Goal: Complete application form

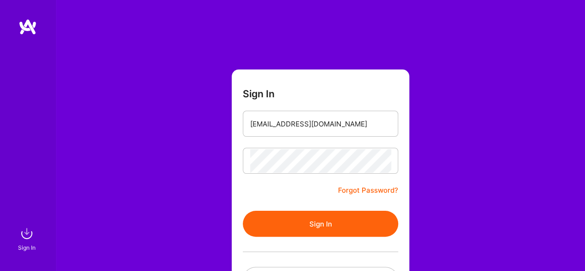
click at [344, 223] on button "Sign In" at bounding box center [320, 224] width 155 height 26
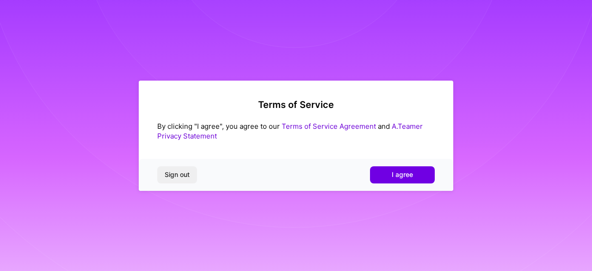
click at [419, 174] on button "I agree" at bounding box center [402, 174] width 65 height 17
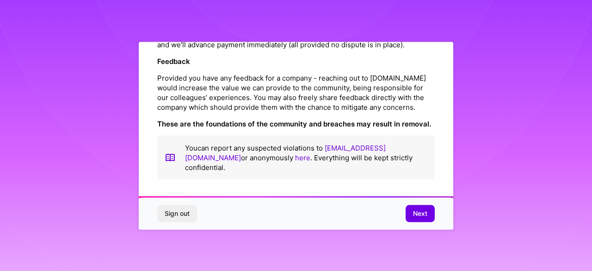
scroll to position [1123, 0]
click at [428, 216] on button "Next" at bounding box center [420, 213] width 29 height 17
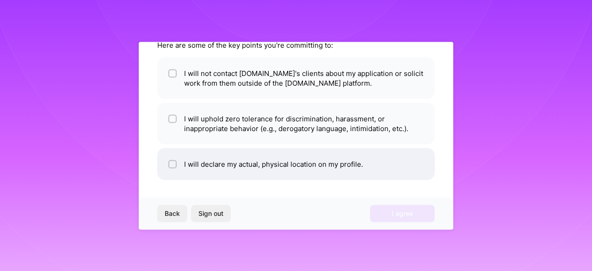
scroll to position [0, 0]
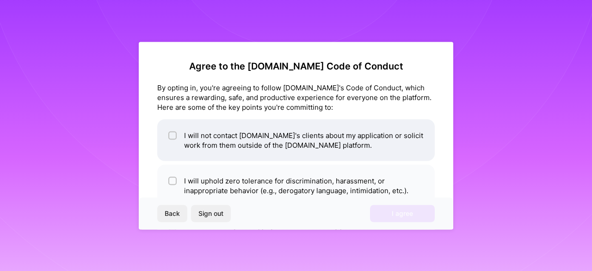
click at [173, 130] on li "I will not contact [DOMAIN_NAME]'s clients about my application or solicit work…" at bounding box center [296, 140] width 278 height 42
checkbox input "true"
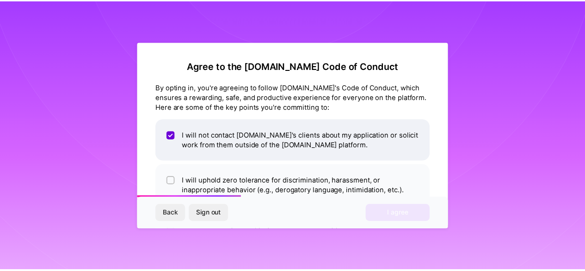
scroll to position [62, 0]
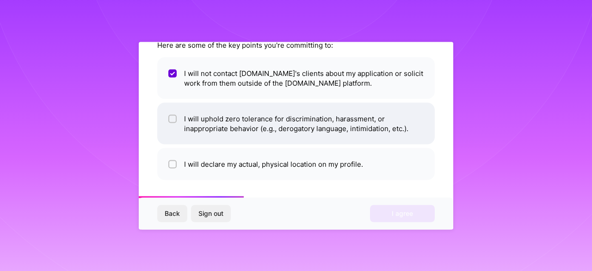
click at [172, 118] on input "checkbox" at bounding box center [173, 119] width 6 height 6
checkbox input "true"
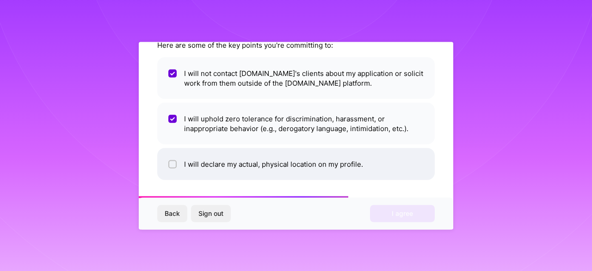
click at [176, 157] on li "I will declare my actual, physical location on my profile." at bounding box center [296, 164] width 278 height 32
checkbox input "true"
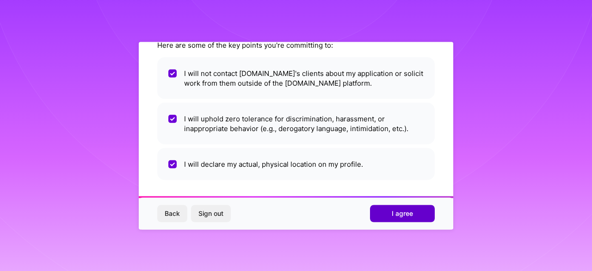
click at [411, 211] on span "I agree" at bounding box center [402, 213] width 21 height 9
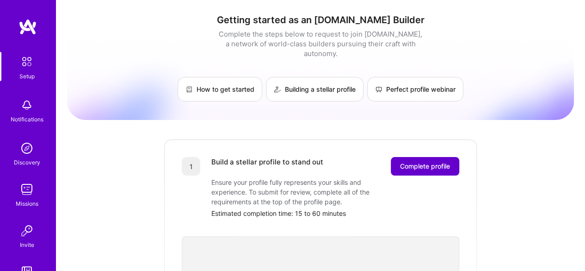
click at [423, 161] on button "Complete profile" at bounding box center [425, 166] width 68 height 19
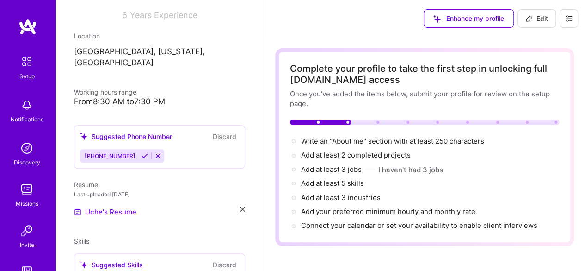
scroll to position [142, 0]
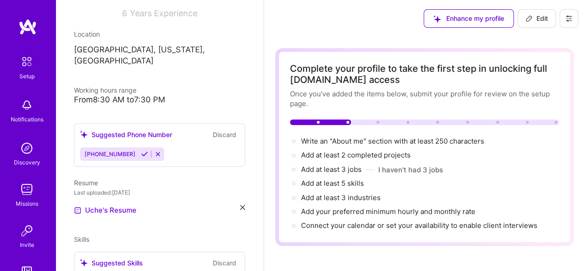
click at [141, 150] on icon at bounding box center [144, 153] width 7 height 7
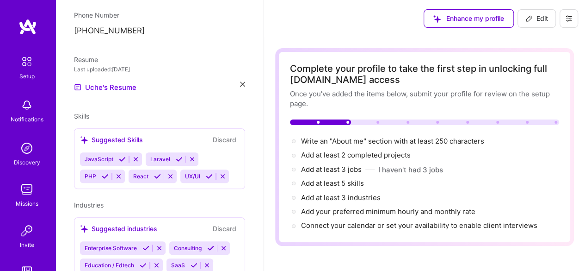
scroll to position [256, 0]
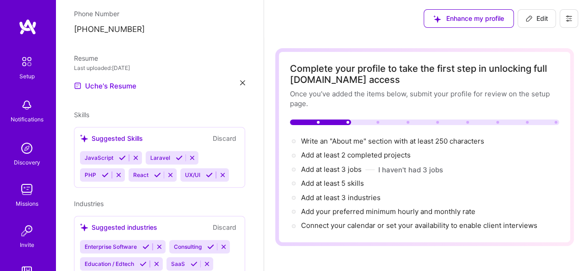
click at [125, 154] on button at bounding box center [122, 158] width 12 height 8
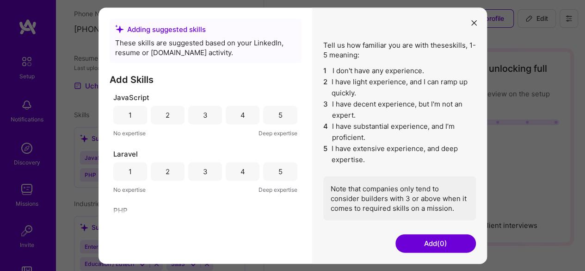
click at [242, 113] on div "4" at bounding box center [243, 114] width 34 height 19
click at [281, 176] on div "5" at bounding box center [280, 171] width 34 height 19
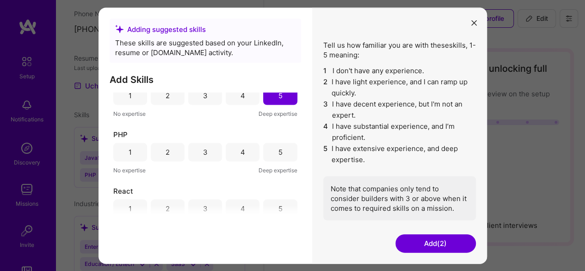
scroll to position [76, 0]
click at [229, 154] on div "4" at bounding box center [243, 151] width 34 height 19
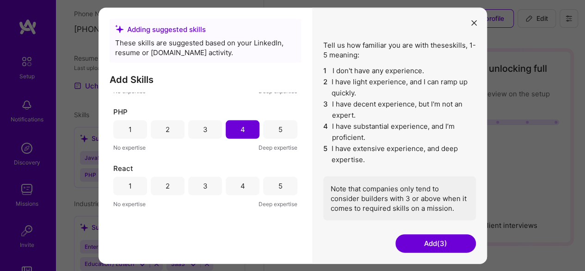
scroll to position [124, 0]
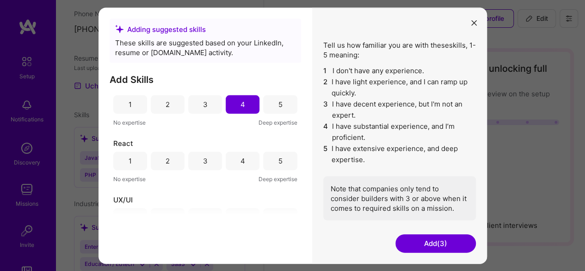
click at [206, 155] on div "3" at bounding box center [205, 160] width 34 height 19
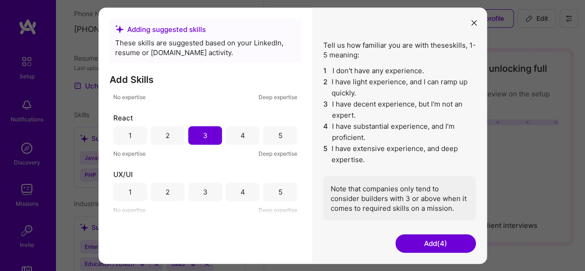
click at [241, 189] on div "4" at bounding box center [243, 192] width 5 height 10
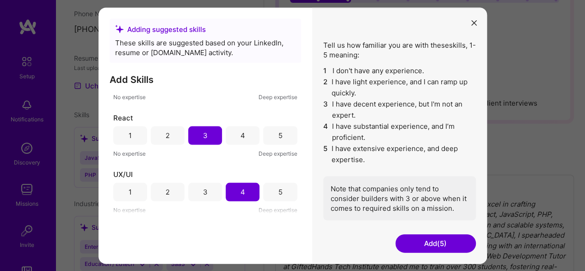
scroll to position [125, 0]
click at [424, 240] on button "Add (5)" at bounding box center [436, 243] width 81 height 19
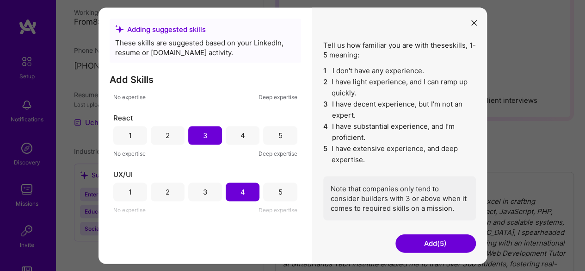
scroll to position [209, 0]
click at [438, 241] on button "Add (5)" at bounding box center [436, 243] width 81 height 19
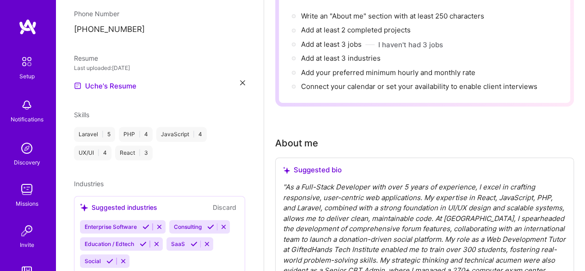
scroll to position [278, 0]
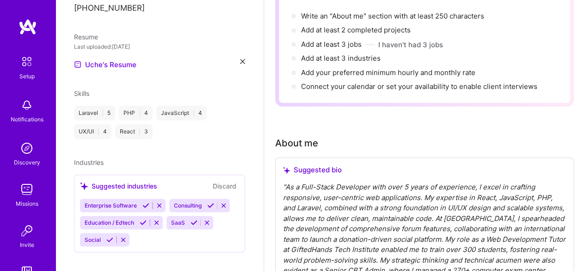
click at [145, 202] on icon at bounding box center [146, 205] width 7 height 7
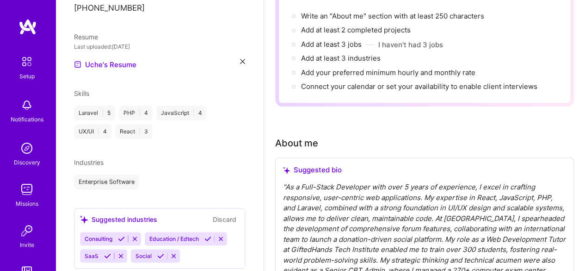
click at [210, 214] on button "Discard" at bounding box center [224, 219] width 29 height 11
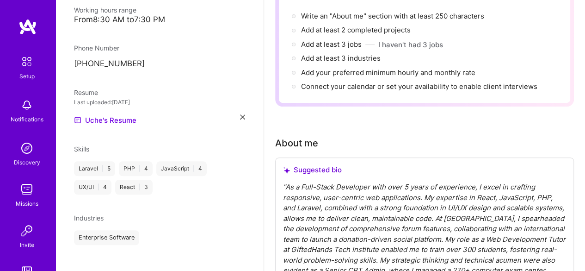
click at [208, 230] on div "Enterprise Software" at bounding box center [159, 237] width 171 height 15
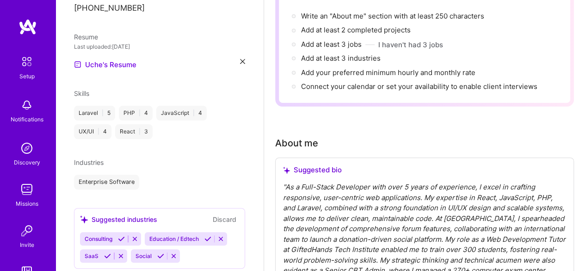
click at [208, 235] on icon at bounding box center [208, 238] width 7 height 7
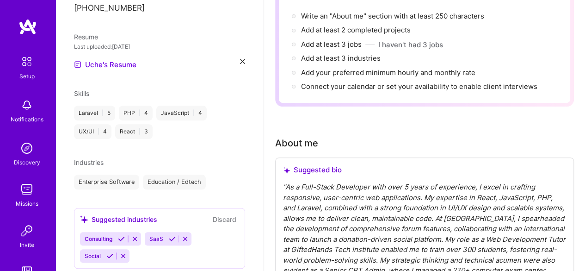
click at [120, 235] on icon at bounding box center [121, 238] width 7 height 7
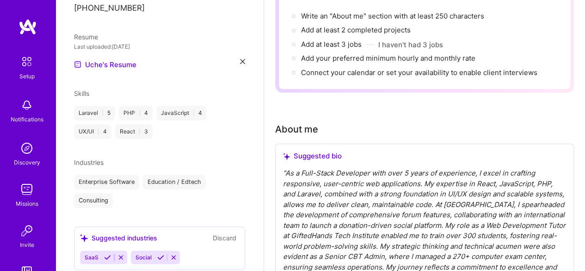
click at [158, 254] on icon at bounding box center [160, 257] width 7 height 7
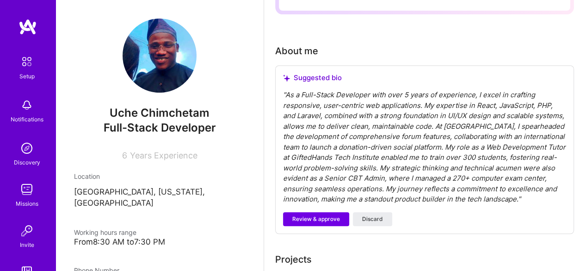
scroll to position [204, 0]
click at [334, 222] on span "Review & approve" at bounding box center [316, 218] width 48 height 8
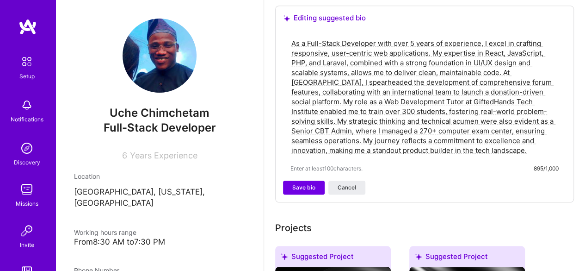
scroll to position [263, 0]
click at [312, 189] on span "Save bio" at bounding box center [303, 187] width 23 height 8
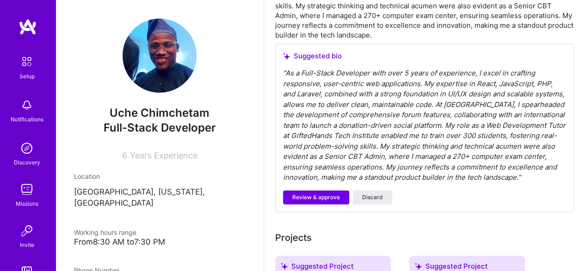
scroll to position [339, 0]
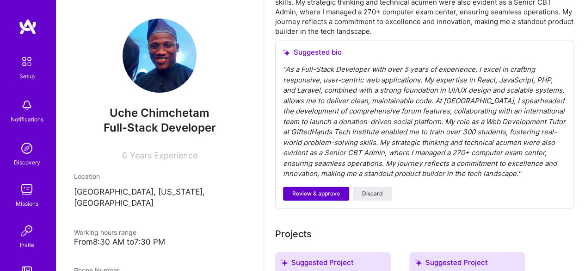
click at [322, 196] on span "Review & approve" at bounding box center [316, 193] width 48 height 8
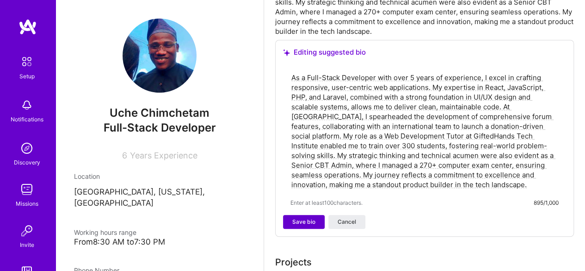
click at [316, 223] on button "Save bio" at bounding box center [304, 222] width 42 height 14
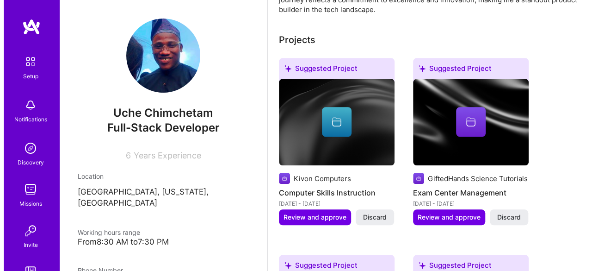
scroll to position [348, 0]
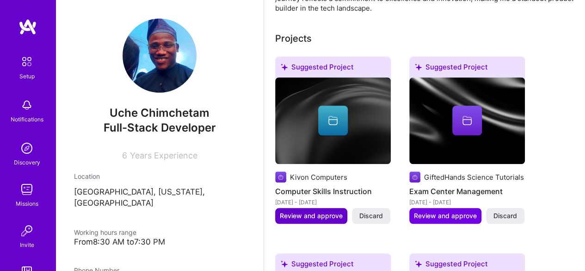
click at [316, 212] on span "Review and approve" at bounding box center [311, 215] width 63 height 9
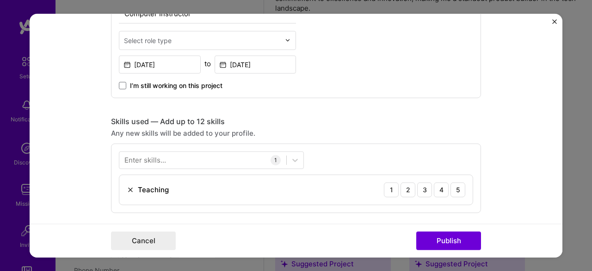
scroll to position [364, 0]
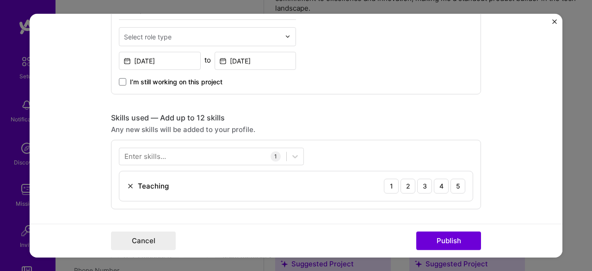
click at [440, 227] on div "Cancel Publish" at bounding box center [296, 240] width 533 height 34
click at [446, 239] on button "Publish" at bounding box center [448, 240] width 65 height 19
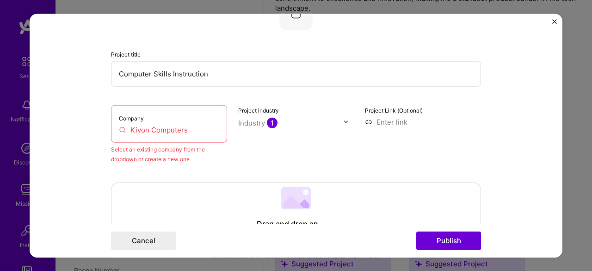
scroll to position [61, 0]
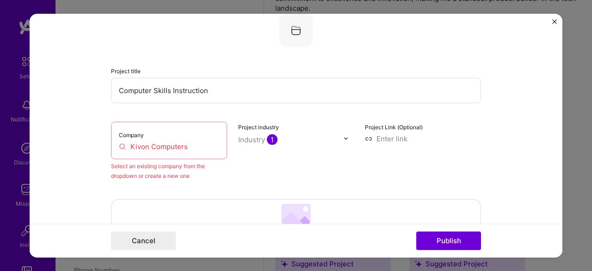
click at [231, 158] on div "Company Kivon Computers Select an existing company from the dropdown or create …" at bounding box center [296, 150] width 370 height 59
click at [191, 153] on div "Company Kivon Computers" at bounding box center [169, 139] width 116 height 37
click at [200, 172] on div "Select an existing company from the dropdown or create a new one" at bounding box center [169, 170] width 116 height 19
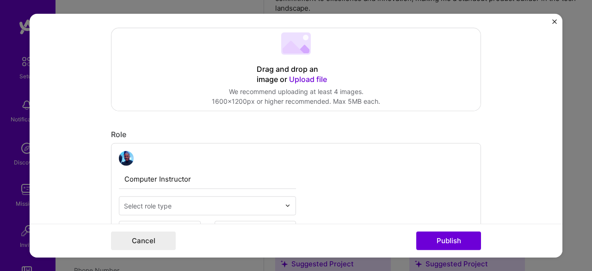
scroll to position [233, 0]
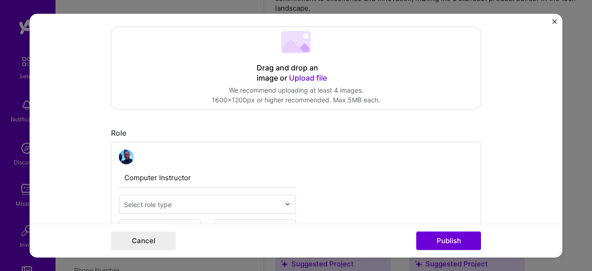
click at [550, 22] on form "Editing suggested project This project is suggested based on your LinkedIn, res…" at bounding box center [296, 135] width 533 height 244
click at [555, 22] on img "Close" at bounding box center [554, 21] width 5 height 5
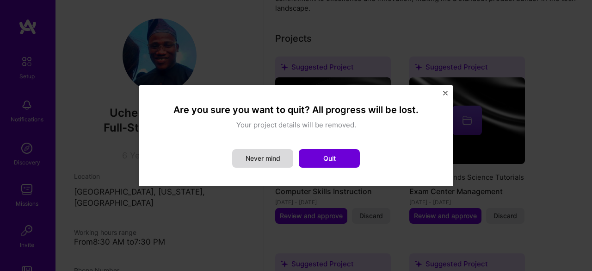
click at [279, 153] on button "Never mind" at bounding box center [262, 158] width 61 height 19
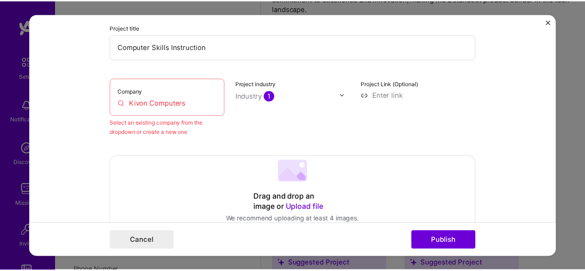
scroll to position [107, 0]
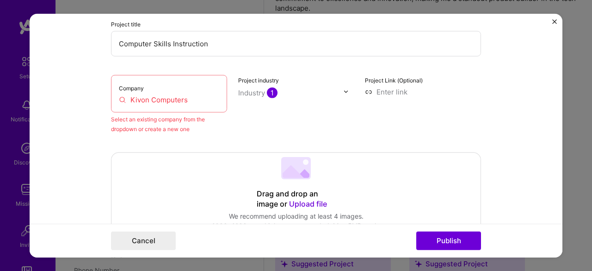
click at [180, 104] on div "Company Kivon Computers" at bounding box center [169, 92] width 116 height 37
click at [147, 103] on input "Kivon Computers" at bounding box center [169, 99] width 100 height 10
click at [129, 238] on button "Cancel" at bounding box center [143, 240] width 65 height 19
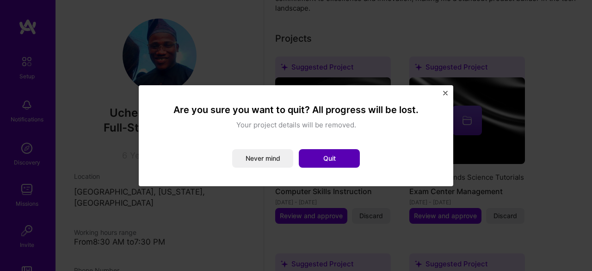
click at [332, 156] on button "Quit" at bounding box center [329, 158] width 61 height 19
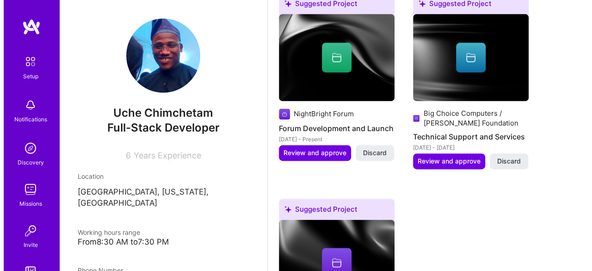
scroll to position [612, 0]
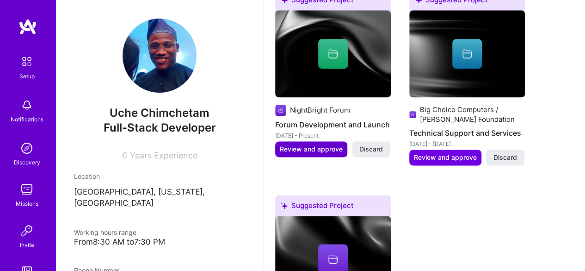
click at [335, 148] on span "Review and approve" at bounding box center [311, 148] width 63 height 9
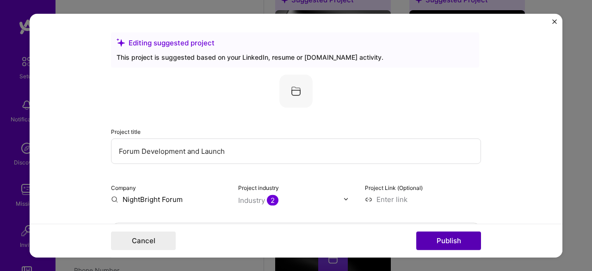
click at [461, 232] on button "Publish" at bounding box center [448, 240] width 65 height 19
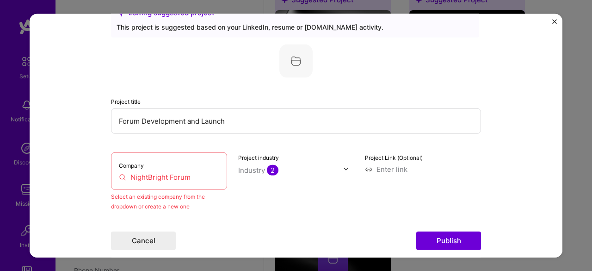
scroll to position [61, 0]
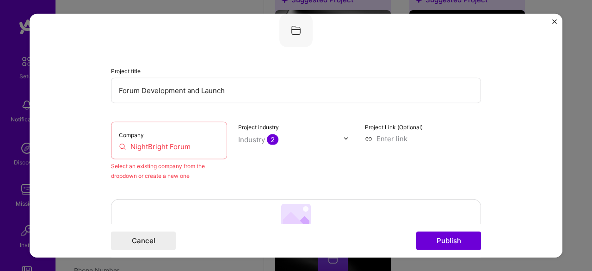
click at [163, 136] on div "Company NightBright Forum" at bounding box center [169, 139] width 116 height 37
click at [120, 147] on input "NightBright Forum" at bounding box center [169, 146] width 100 height 10
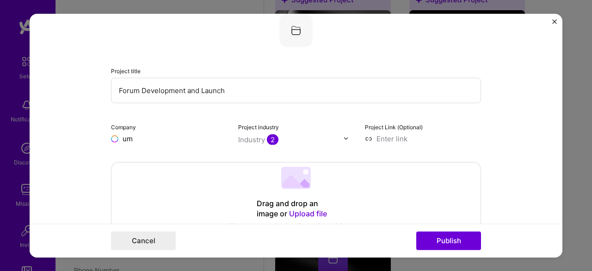
type input "m"
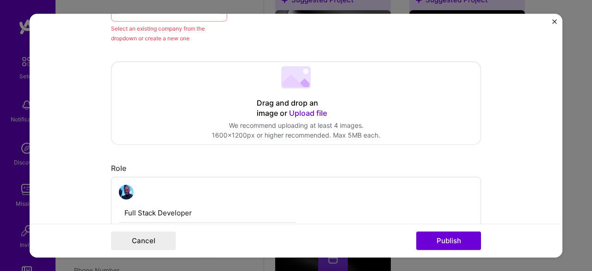
scroll to position [198, 0]
click at [313, 111] on span "Upload file" at bounding box center [308, 111] width 38 height 9
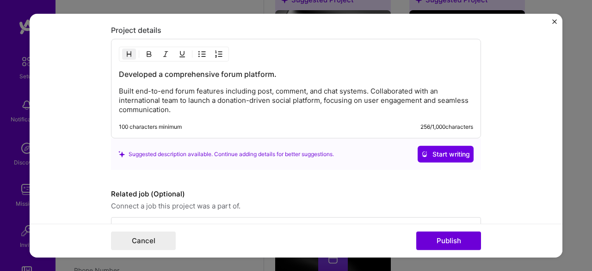
scroll to position [1058, 0]
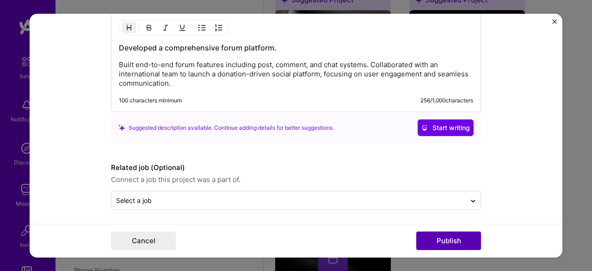
click at [443, 236] on button "Publish" at bounding box center [448, 240] width 65 height 19
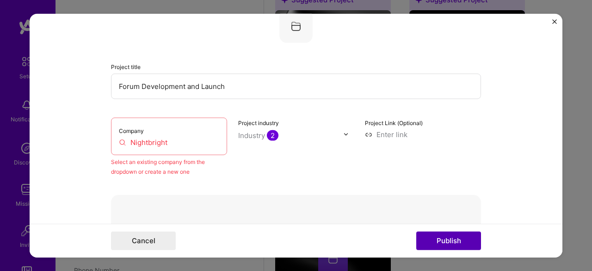
scroll to position [61, 0]
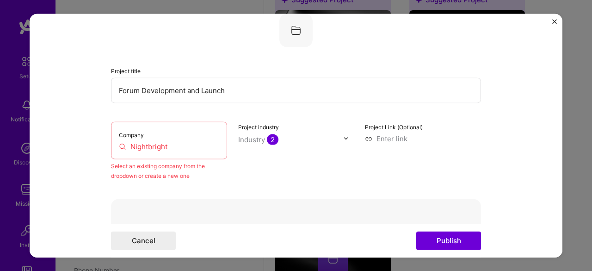
click at [209, 154] on div "Company Nightbright" at bounding box center [169, 139] width 116 height 37
click at [189, 149] on input "Nightbright" at bounding box center [169, 146] width 100 height 10
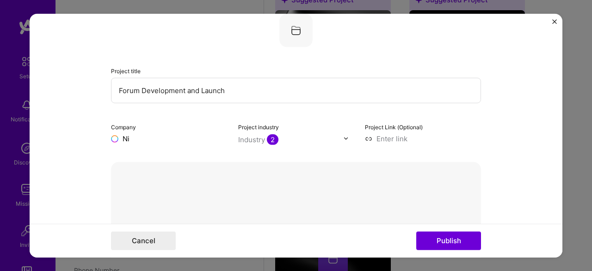
type input "N"
type input "n"
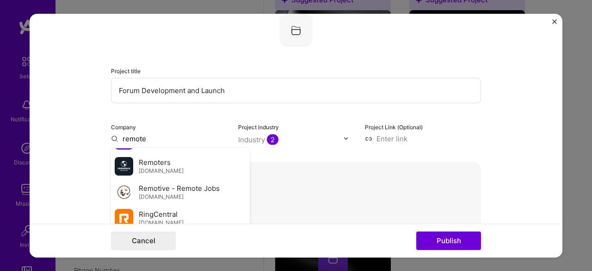
scroll to position [581, 0]
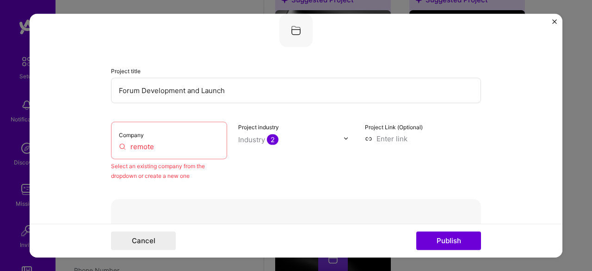
click at [166, 143] on input "remote" at bounding box center [169, 146] width 100 height 10
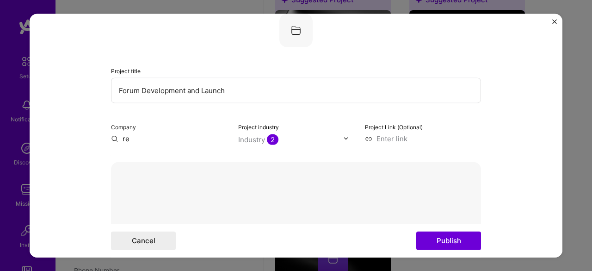
type input "r"
paste input "[URL][DOMAIN_NAME]"
type input "[URL][DOMAIN_NAME]"
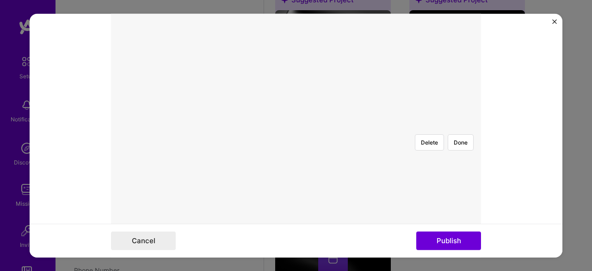
scroll to position [268, 0]
click at [296, 143] on div at bounding box center [434, 234] width 277 height 208
click at [338, 167] on div at bounding box center [476, 234] width 277 height 208
click at [449, 248] on button "Publish" at bounding box center [448, 240] width 65 height 19
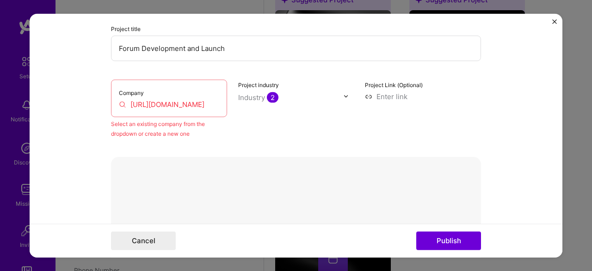
scroll to position [100, 0]
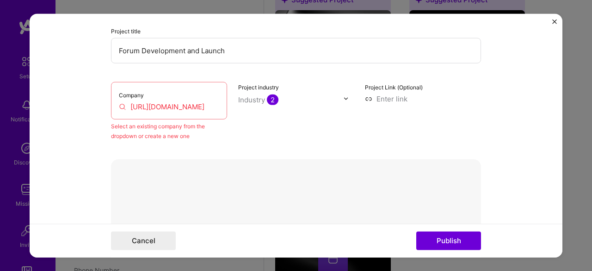
click at [196, 106] on input "[URL][DOMAIN_NAME]" at bounding box center [169, 106] width 100 height 10
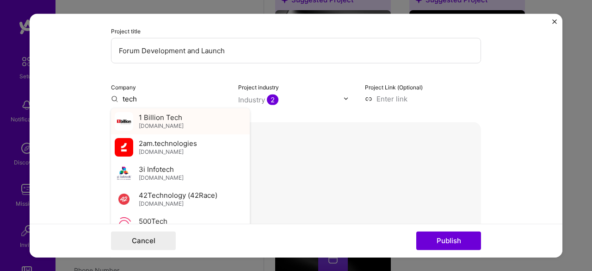
type input "tech"
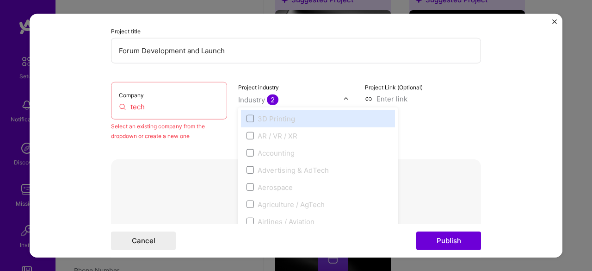
click at [325, 96] on input "text" at bounding box center [290, 99] width 105 height 10
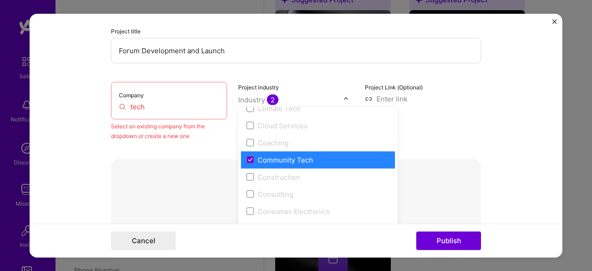
scroll to position [540, 0]
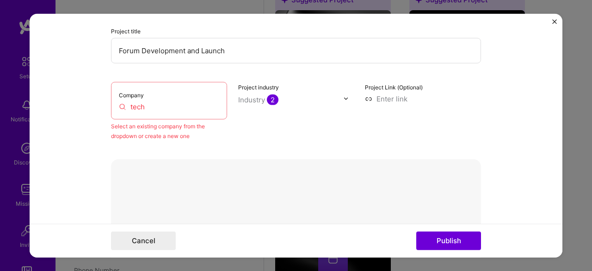
click at [391, 100] on input at bounding box center [423, 98] width 116 height 10
paste input "[URL][DOMAIN_NAME]"
type input "[URL][DOMAIN_NAME]"
click at [172, 103] on input "tech" at bounding box center [169, 106] width 100 height 10
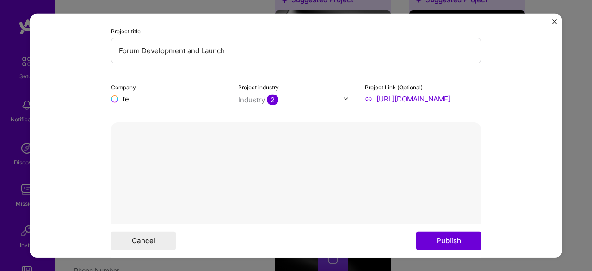
type input "t"
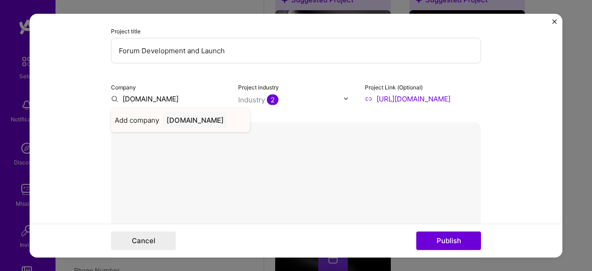
type input "[DOMAIN_NAME]"
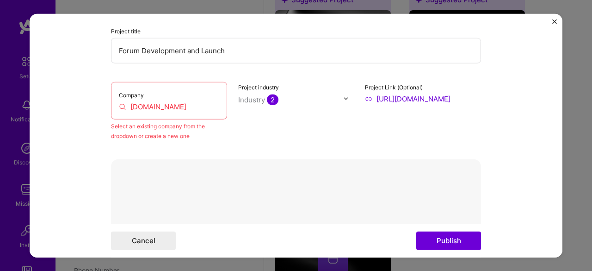
drag, startPoint x: 191, startPoint y: 107, endPoint x: 122, endPoint y: 104, distance: 69.0
click at [122, 104] on input "[DOMAIN_NAME]" at bounding box center [169, 106] width 100 height 10
drag, startPoint x: 180, startPoint y: 99, endPoint x: 173, endPoint y: 106, distance: 9.2
click at [173, 106] on div "Company [DOMAIN_NAME]" at bounding box center [169, 99] width 116 height 37
click at [173, 106] on input "[DOMAIN_NAME]" at bounding box center [169, 106] width 100 height 10
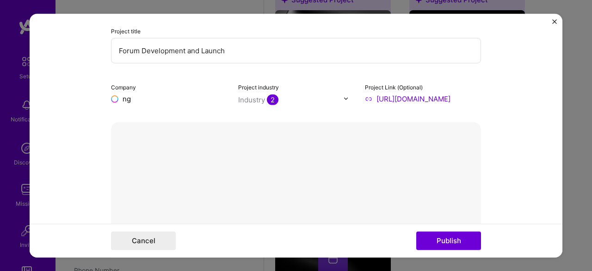
type input "g"
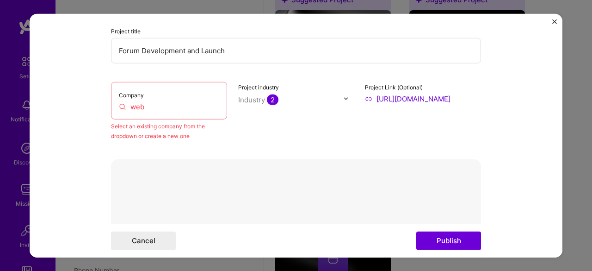
click at [158, 112] on div "Company web" at bounding box center [169, 99] width 116 height 37
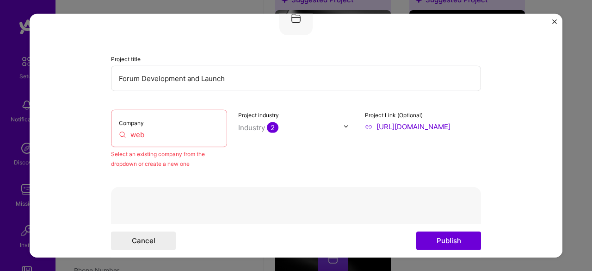
scroll to position [76, 0]
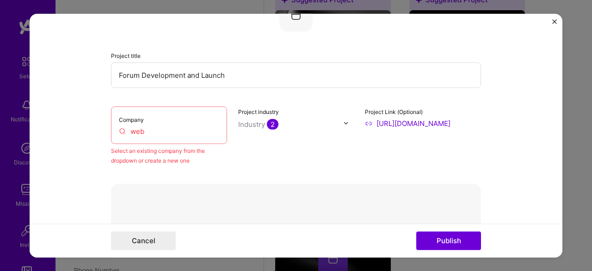
click at [144, 136] on div "Company web" at bounding box center [169, 124] width 116 height 37
click at [144, 126] on input "web" at bounding box center [169, 131] width 100 height 10
click at [137, 128] on input "web" at bounding box center [169, 131] width 100 height 10
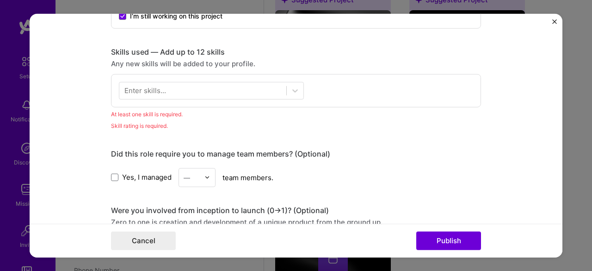
scroll to position [636, 0]
type input "techbrains"
click at [161, 85] on div "Enter skills..." at bounding box center [145, 90] width 42 height 10
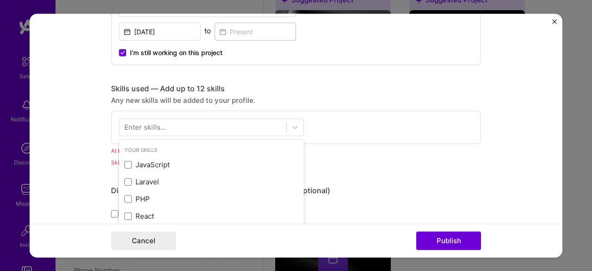
scroll to position [672, 0]
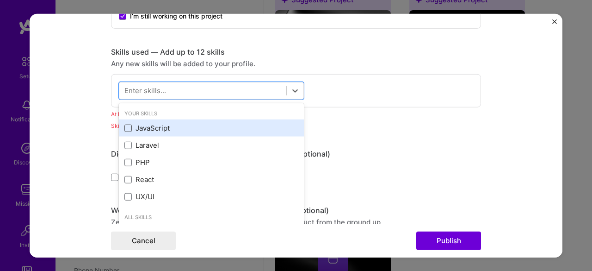
click at [126, 124] on span at bounding box center [127, 127] width 7 height 7
click at [0, 0] on input "checkbox" at bounding box center [0, 0] width 0 height 0
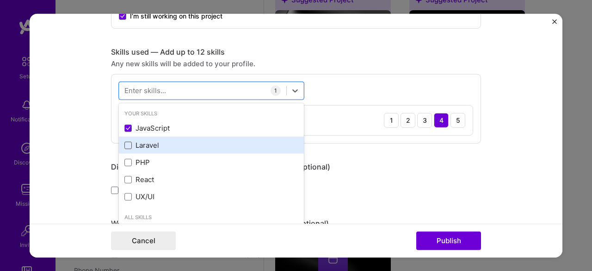
click at [124, 147] on span at bounding box center [127, 145] width 7 height 7
click at [0, 0] on input "checkbox" at bounding box center [0, 0] width 0 height 0
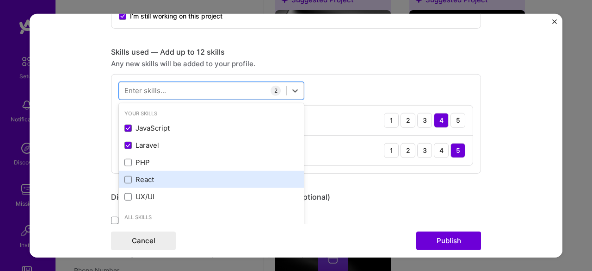
click at [130, 180] on div "React" at bounding box center [211, 179] width 174 height 10
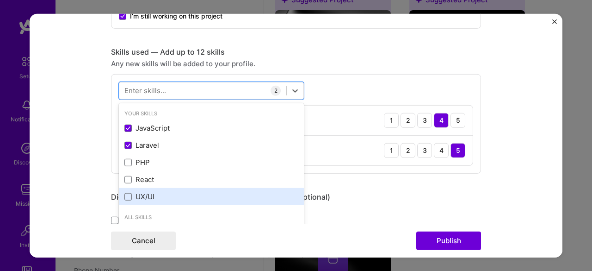
click at [130, 196] on div "UX/UI" at bounding box center [211, 197] width 174 height 10
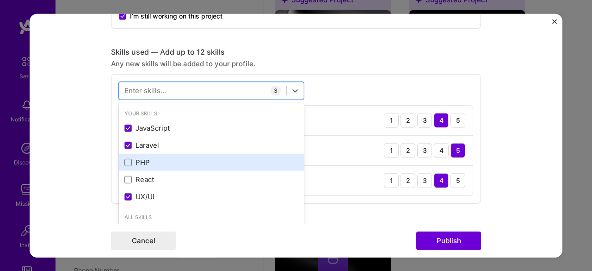
click at [130, 160] on div "PHP" at bounding box center [211, 162] width 174 height 10
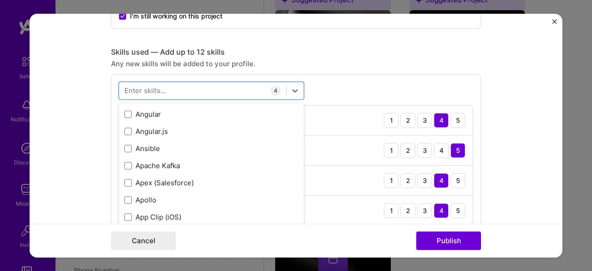
scroll to position [626, 0]
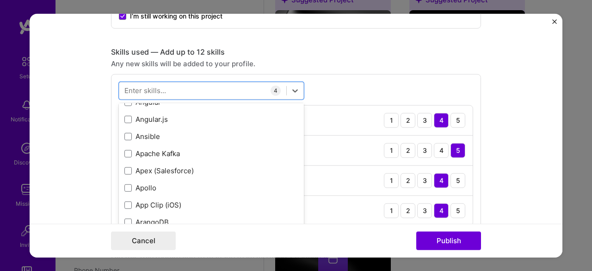
click at [327, 86] on div "option PHP, selected. option Apache [PERSON_NAME] focused, 0 of 2. 378 results …" at bounding box center [296, 154] width 370 height 160
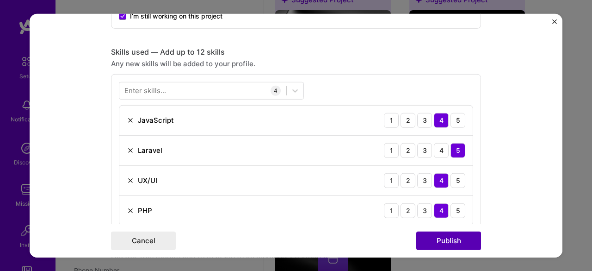
click at [453, 245] on button "Publish" at bounding box center [448, 240] width 65 height 19
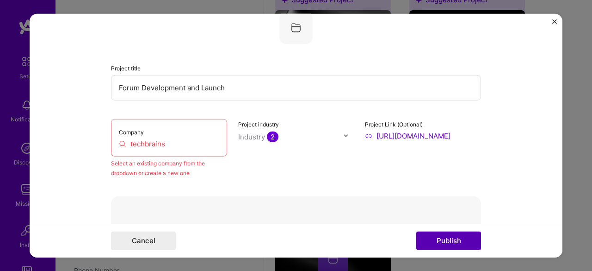
scroll to position [61, 0]
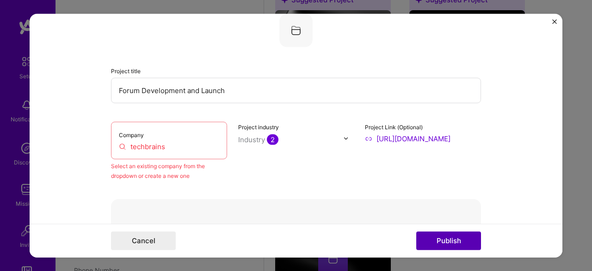
click at [453, 245] on button "Publish" at bounding box center [448, 240] width 65 height 19
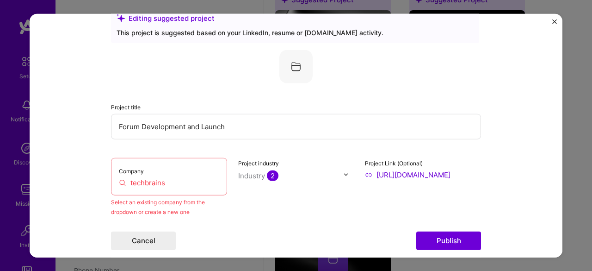
scroll to position [0, 0]
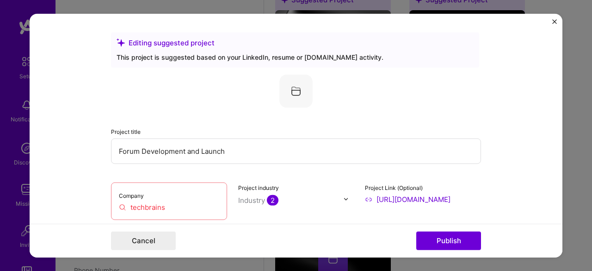
click at [185, 211] on div "Company techbrains" at bounding box center [169, 200] width 116 height 37
click at [134, 195] on label "Company" at bounding box center [131, 195] width 25 height 7
click at [145, 204] on input "techbrains" at bounding box center [169, 207] width 100 height 10
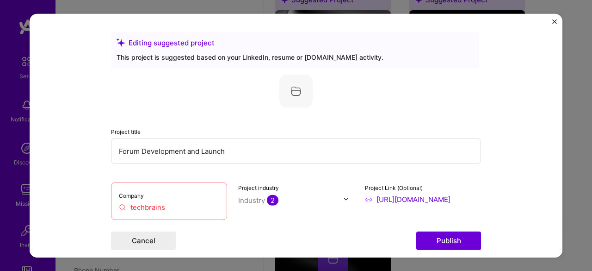
click at [145, 204] on input "techbrains" at bounding box center [169, 207] width 100 height 10
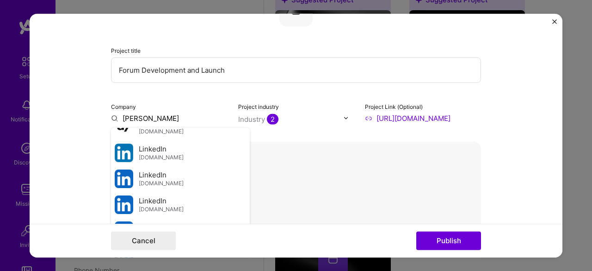
scroll to position [142, 0]
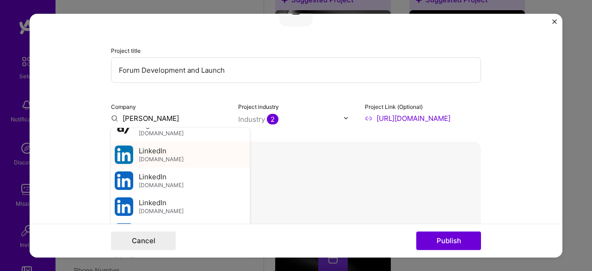
click at [173, 160] on div "LinkedIn [DOMAIN_NAME]" at bounding box center [180, 154] width 139 height 26
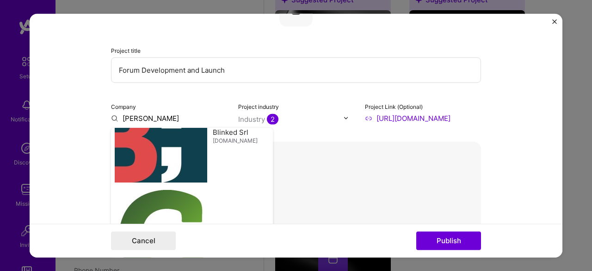
type input "LinkedIn"
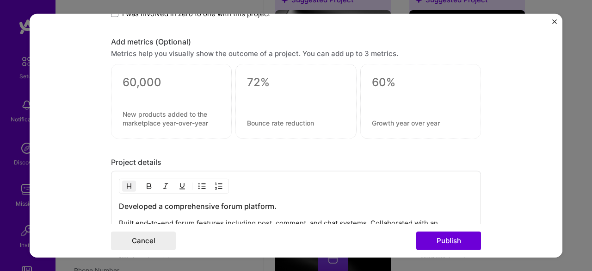
scroll to position [1123, 0]
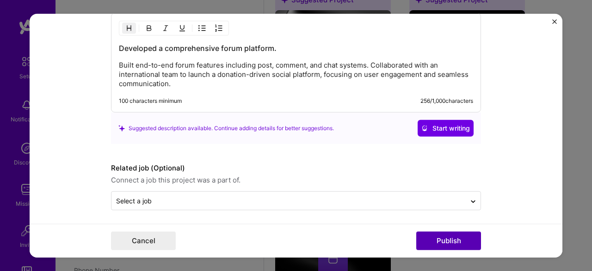
click at [449, 241] on button "Publish" at bounding box center [448, 240] width 65 height 19
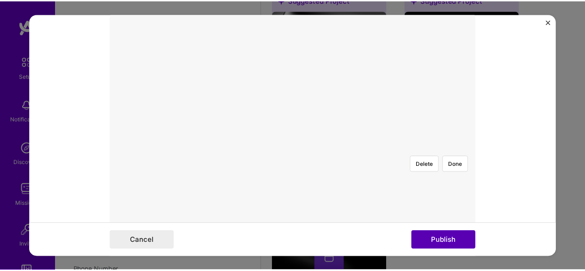
scroll to position [209, 0]
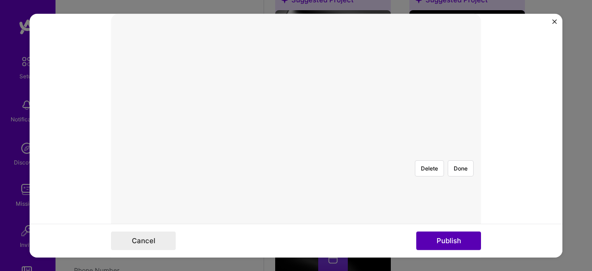
click at [449, 241] on button "Publish" at bounding box center [448, 240] width 65 height 19
click at [457, 160] on button "Done" at bounding box center [461, 168] width 26 height 16
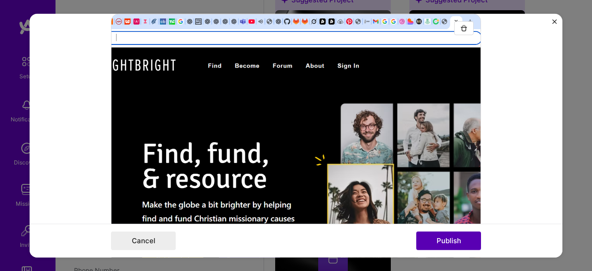
click at [469, 235] on button "Publish" at bounding box center [448, 240] width 65 height 19
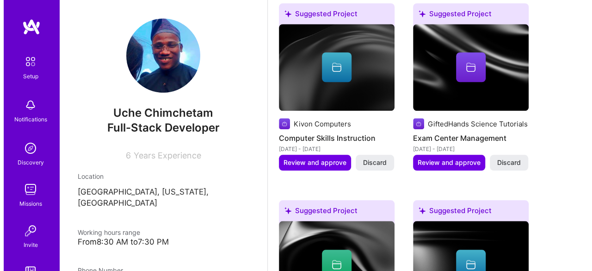
scroll to position [399, 0]
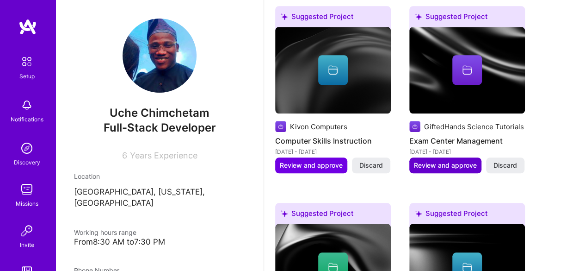
click at [456, 161] on span "Review and approve" at bounding box center [445, 165] width 63 height 9
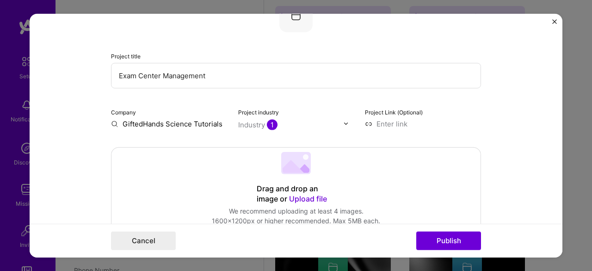
scroll to position [76, 0]
click at [458, 242] on button "Publish" at bounding box center [448, 240] width 65 height 19
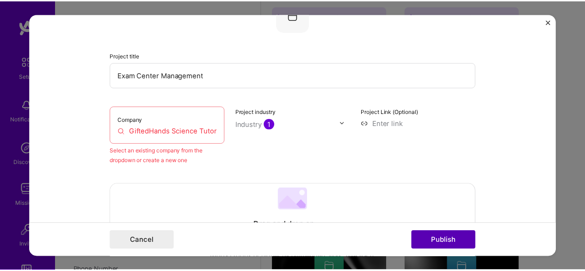
scroll to position [61, 0]
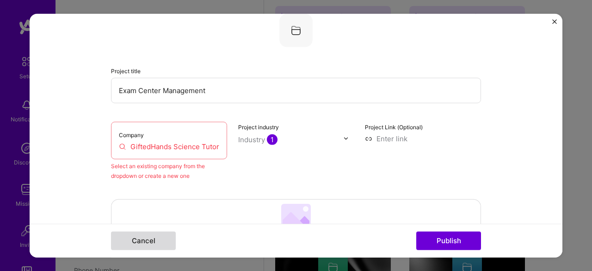
click at [167, 239] on button "Cancel" at bounding box center [143, 240] width 65 height 19
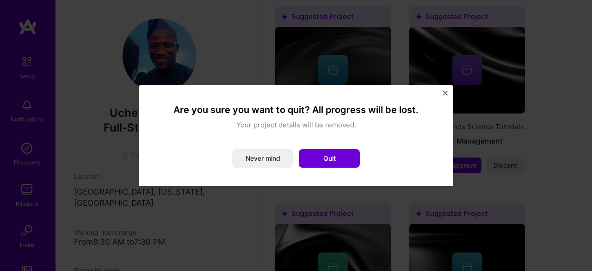
click at [333, 159] on button "Quit" at bounding box center [329, 158] width 61 height 19
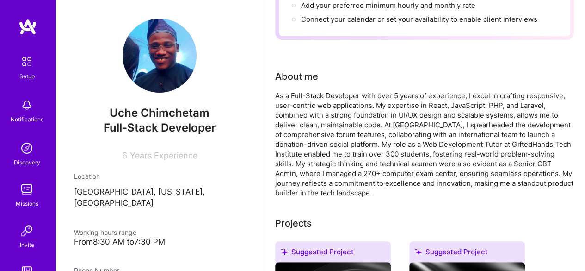
scroll to position [0, 0]
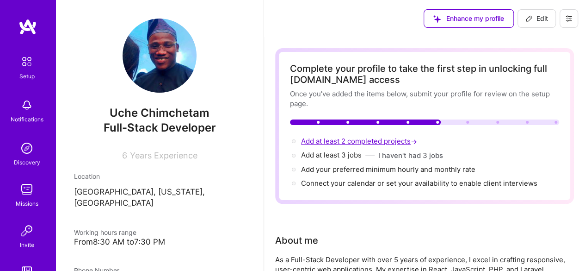
click at [342, 140] on span "Add at least 2 completed projects →" at bounding box center [360, 140] width 118 height 9
select select "NG"
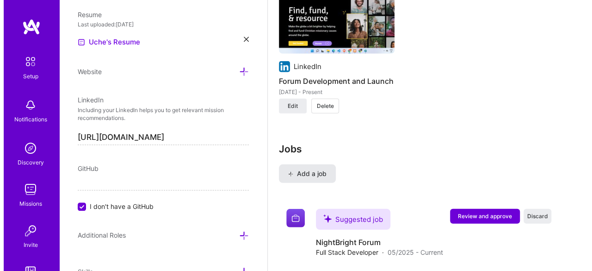
scroll to position [1306, 0]
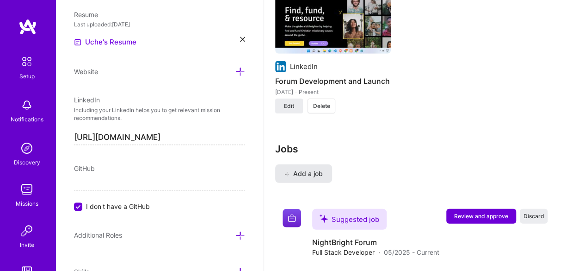
click at [315, 172] on span "Add a job" at bounding box center [304, 173] width 38 height 9
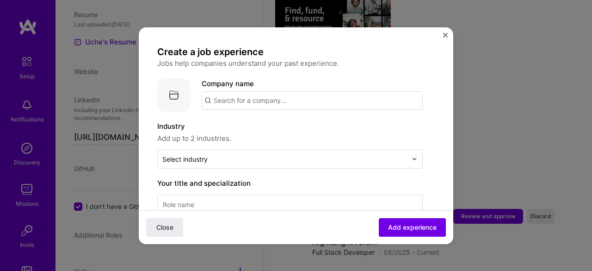
click at [290, 96] on input "text" at bounding box center [312, 100] width 221 height 19
type input "Larsdan"
drag, startPoint x: 368, startPoint y: 124, endPoint x: 371, endPoint y: 128, distance: 5.4
click at [371, 128] on label "Industry" at bounding box center [290, 126] width 266 height 11
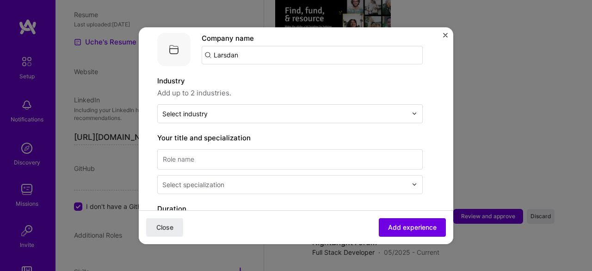
scroll to position [46, 0]
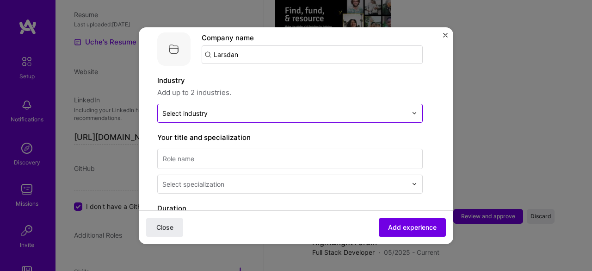
click at [362, 114] on input "text" at bounding box center [284, 113] width 245 height 10
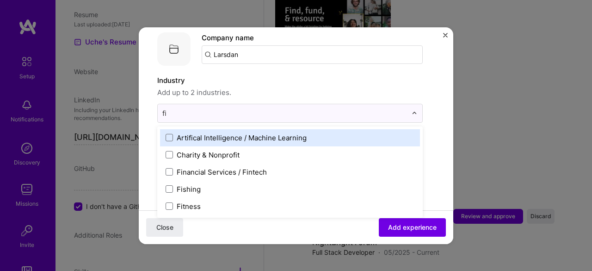
scroll to position [0, 0]
type input "fin"
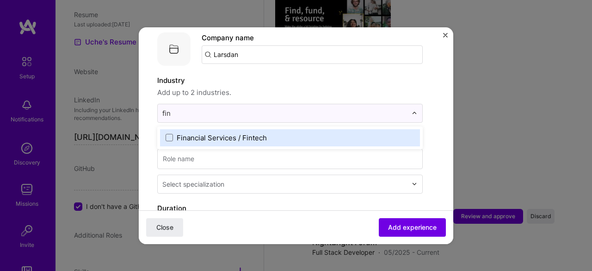
click at [291, 138] on label "Financial Services / Fintech" at bounding box center [290, 138] width 249 height 10
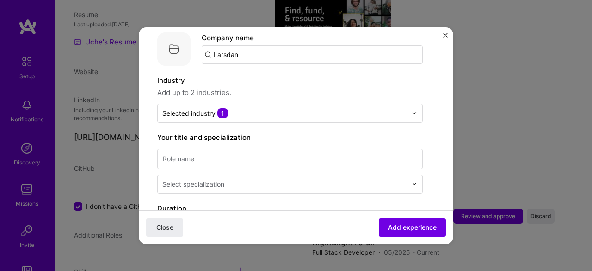
click at [316, 155] on input at bounding box center [290, 159] width 266 height 20
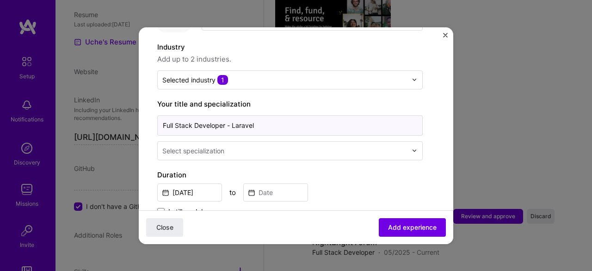
scroll to position [80, 0]
type input "Full Stack Developer - Laravel"
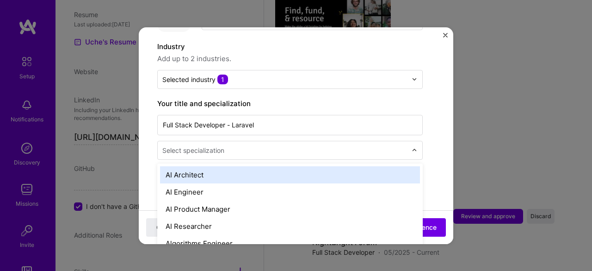
click at [310, 149] on input "text" at bounding box center [285, 150] width 247 height 10
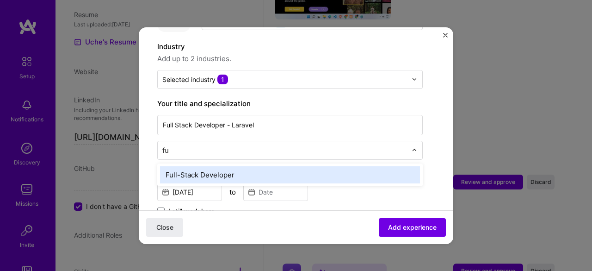
scroll to position [0, 0]
type input "ful"
click at [300, 171] on div "Full-Stack Developer" at bounding box center [290, 174] width 260 height 17
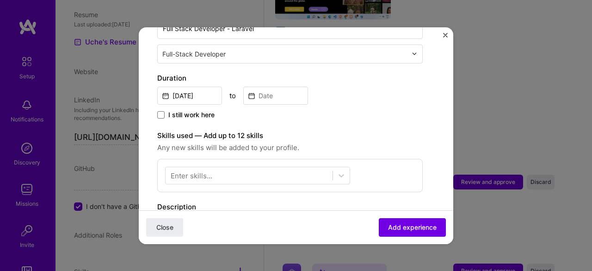
scroll to position [176, 0]
click at [198, 92] on input "[DATE]" at bounding box center [189, 95] width 65 height 18
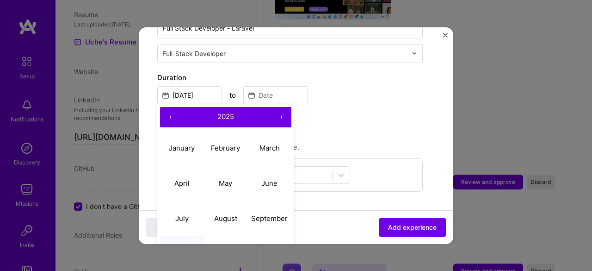
click at [172, 116] on button "‹" at bounding box center [170, 117] width 20 height 20
click at [232, 185] on button "May" at bounding box center [226, 183] width 44 height 35
type input "[DATE]"
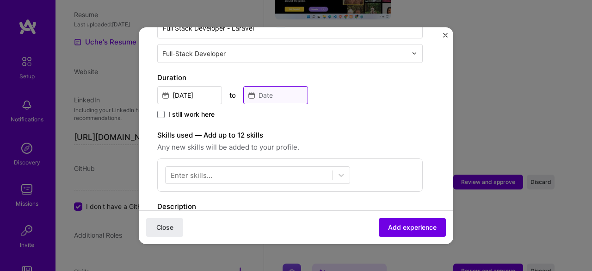
click at [287, 96] on input at bounding box center [275, 95] width 65 height 18
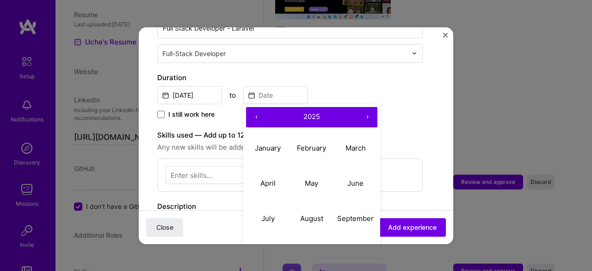
click at [254, 112] on button "‹" at bounding box center [256, 117] width 20 height 20
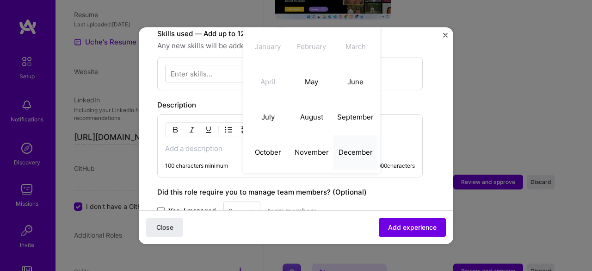
scroll to position [278, 0]
click at [358, 147] on abbr "December" at bounding box center [356, 151] width 34 height 9
type input "[DATE]"
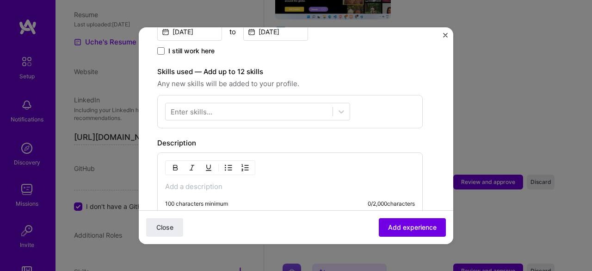
scroll to position [238, 0]
click at [267, 111] on div at bounding box center [249, 112] width 167 height 15
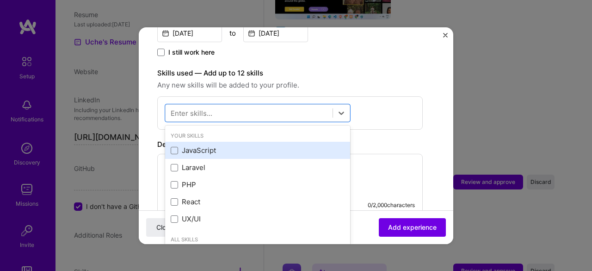
click at [217, 149] on div "JavaScript" at bounding box center [258, 150] width 174 height 10
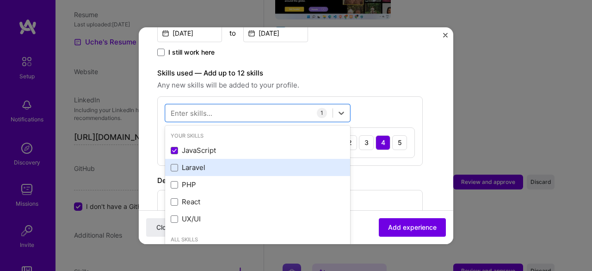
click at [196, 169] on div "Laravel" at bounding box center [258, 167] width 174 height 10
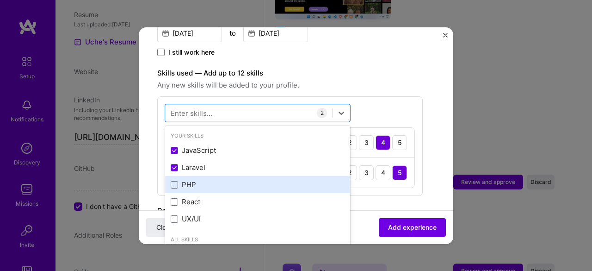
click at [193, 181] on div "PHP" at bounding box center [258, 185] width 174 height 10
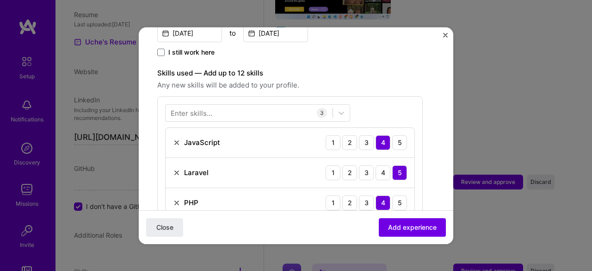
click at [405, 87] on span "Any new skills will be added to your profile." at bounding box center [290, 85] width 266 height 11
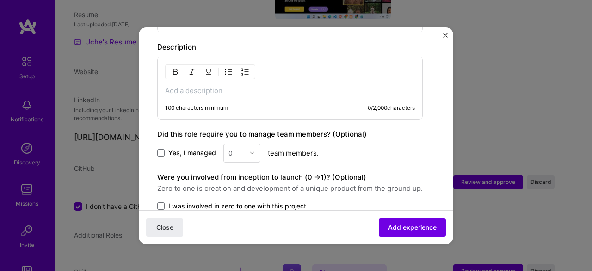
scroll to position [437, 0]
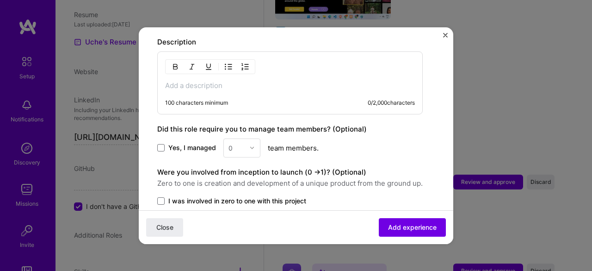
click at [252, 91] on div "100 characters minimum 0 / 2,000 characters" at bounding box center [290, 82] width 266 height 63
click at [255, 88] on div "100 characters minimum 0 / 2,000 characters" at bounding box center [290, 82] width 266 height 63
click at [214, 81] on p at bounding box center [290, 85] width 250 height 9
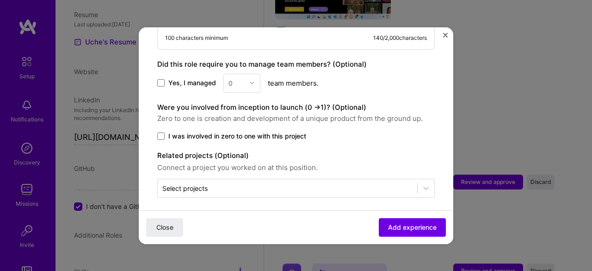
scroll to position [513, 0]
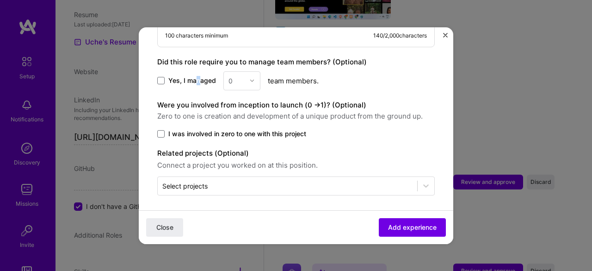
click at [197, 76] on span "Yes, I managed" at bounding box center [192, 80] width 48 height 9
click at [163, 81] on label "Yes, I managed" at bounding box center [186, 80] width 59 height 9
click at [0, 0] on input "Yes, I managed" at bounding box center [0, 0] width 0 height 0
click at [167, 134] on label "I was involved in zero to one with this project" at bounding box center [296, 133] width 278 height 9
click at [0, 0] on input "I was involved in zero to one with this project" at bounding box center [0, 0] width 0 height 0
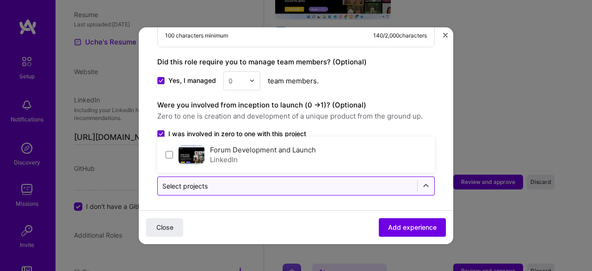
click at [222, 189] on div "Select projects" at bounding box center [288, 186] width 260 height 18
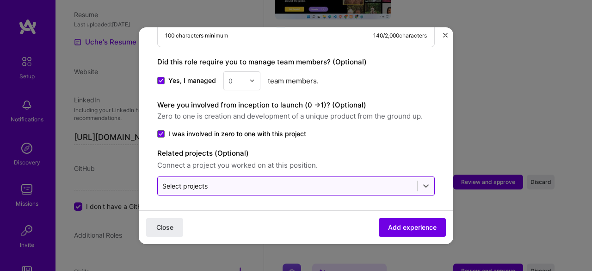
click at [233, 177] on div "Select projects" at bounding box center [288, 186] width 260 height 18
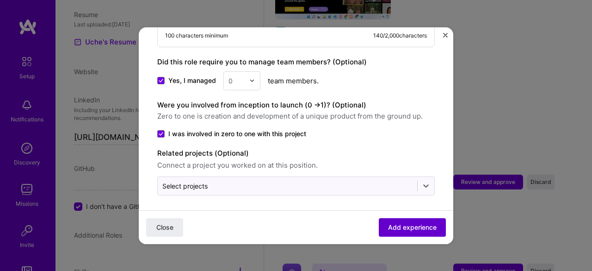
click at [388, 223] on span "Add experience" at bounding box center [412, 226] width 49 height 9
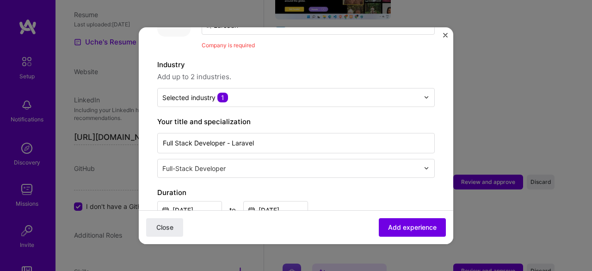
scroll to position [51, 0]
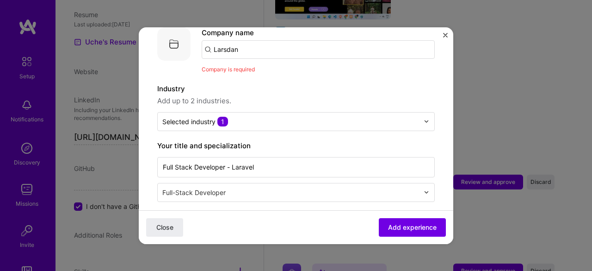
click at [223, 45] on input "Larsdan" at bounding box center [318, 49] width 233 height 19
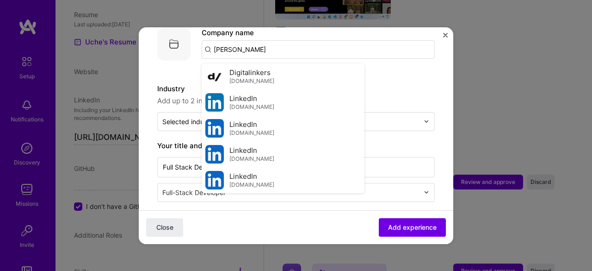
scroll to position [130, 0]
click at [248, 108] on span "[DOMAIN_NAME]" at bounding box center [251, 106] width 45 height 7
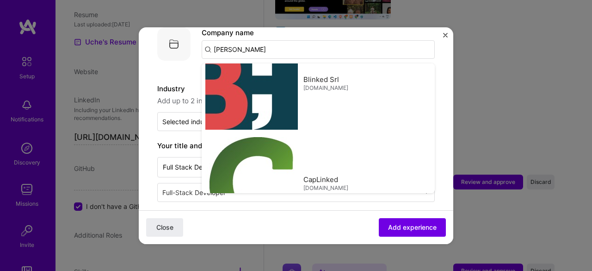
type input "LinkedIn"
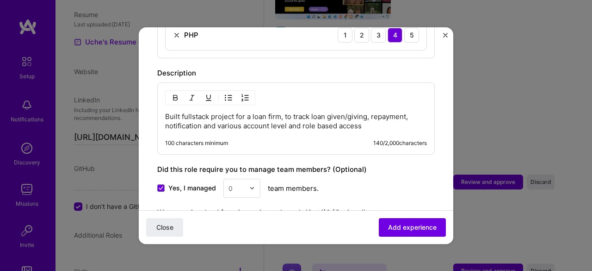
scroll to position [472, 0]
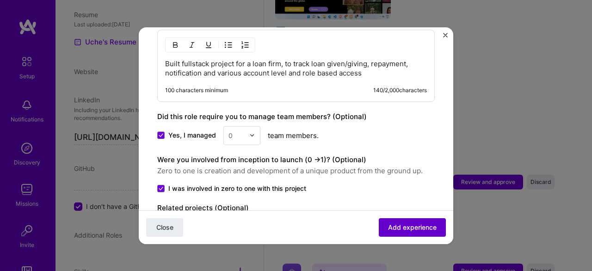
click at [390, 221] on button "Add experience" at bounding box center [412, 226] width 67 height 19
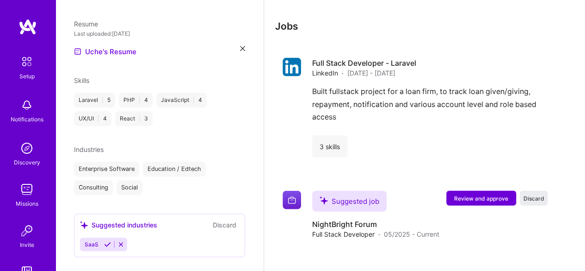
scroll to position [965, 0]
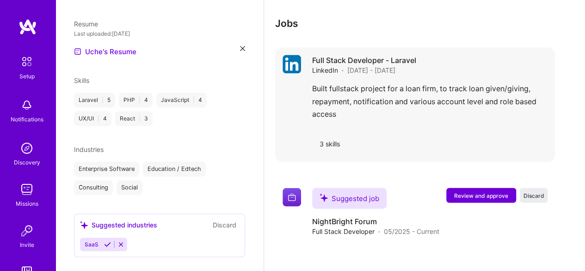
click at [354, 128] on div "Full Stack Developer - Laravel LinkedIn · [DATE] - [DATE] Built fullstack proje…" at bounding box center [430, 104] width 236 height 99
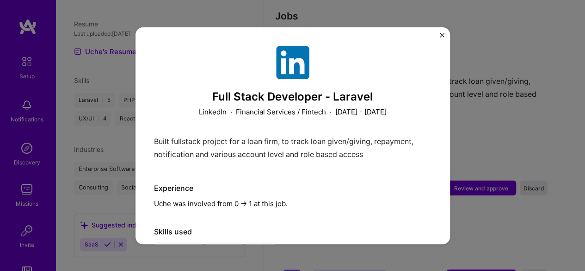
click at [442, 36] on img "Close" at bounding box center [442, 35] width 5 height 5
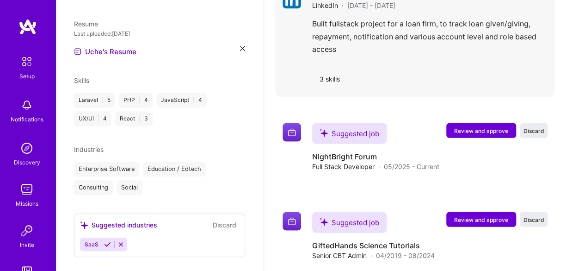
scroll to position [1036, 0]
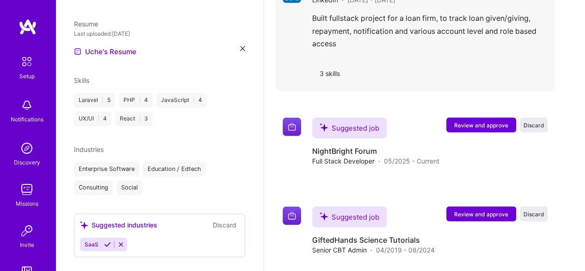
click at [438, 29] on div "Built fullstack project for a loan firm, to track loan given/giving, repayment,…" at bounding box center [430, 33] width 236 height 43
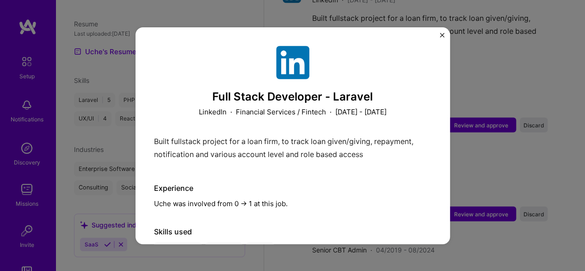
scroll to position [42, 0]
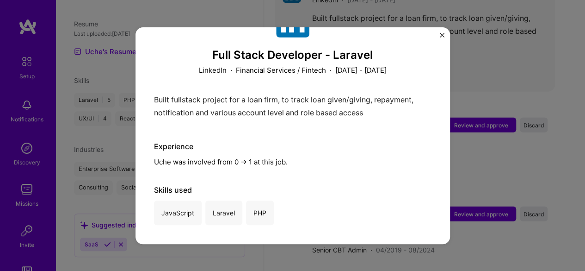
click at [443, 40] on button "Close" at bounding box center [442, 38] width 5 height 10
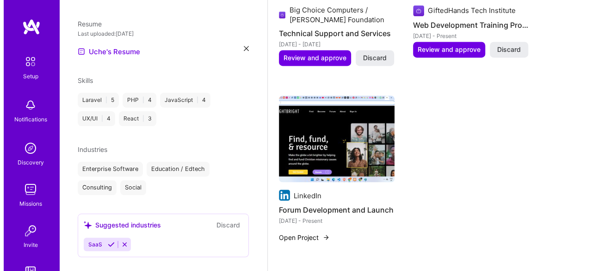
scroll to position [711, 0]
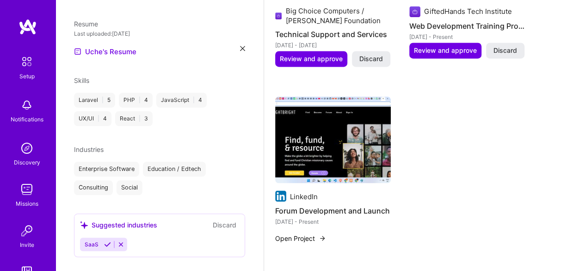
click at [310, 238] on button "Open Project" at bounding box center [300, 238] width 51 height 10
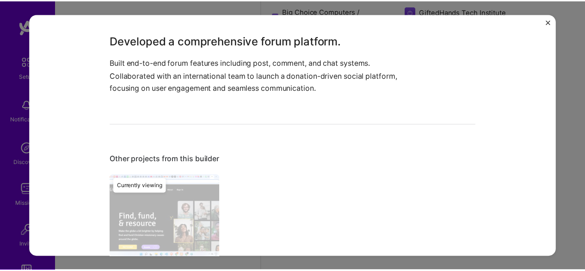
scroll to position [541, 0]
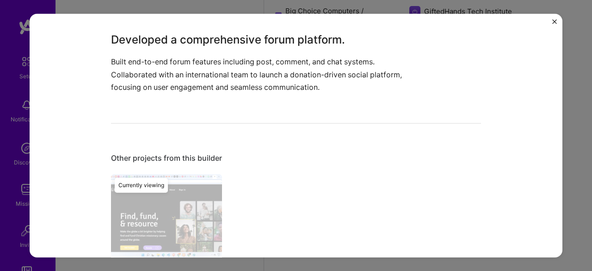
click at [553, 21] on img "Close" at bounding box center [554, 21] width 5 height 5
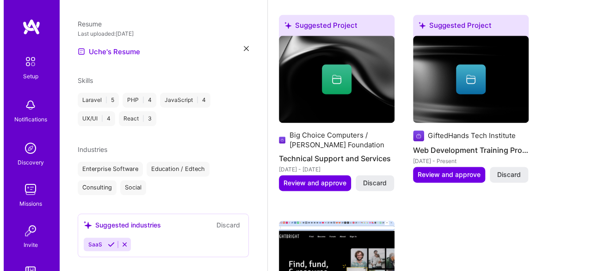
scroll to position [563, 0]
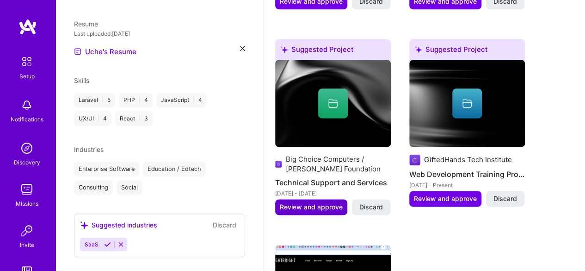
click at [336, 206] on span "Review and approve" at bounding box center [311, 206] width 63 height 9
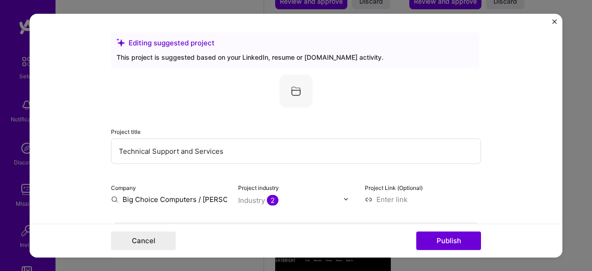
click at [233, 158] on input "Technical Support and Services" at bounding box center [296, 150] width 370 height 25
drag, startPoint x: 233, startPoint y: 158, endPoint x: 105, endPoint y: 155, distance: 128.2
click at [105, 155] on form "Editing suggested project This project is suggested based on your LinkedIn, res…" at bounding box center [296, 135] width 533 height 244
type input "Full stack development"
click at [151, 201] on input "Big Choice Computers / [PERSON_NAME] Foundation" at bounding box center [169, 199] width 116 height 10
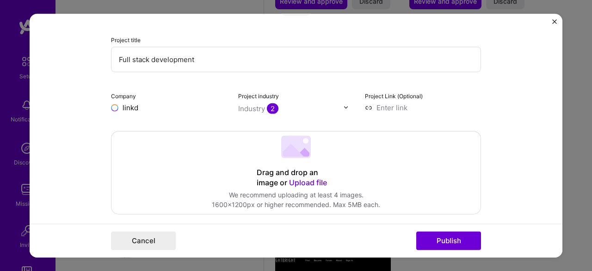
scroll to position [0, 0]
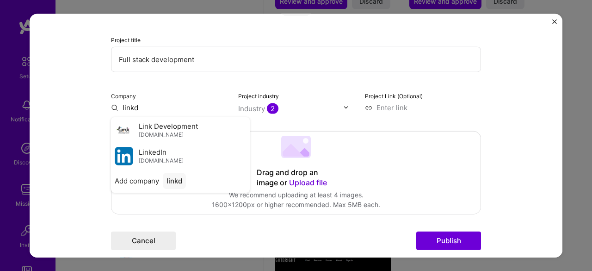
click at [155, 157] on span "[DOMAIN_NAME]" at bounding box center [161, 160] width 45 height 7
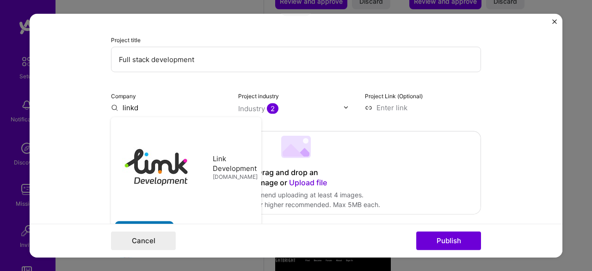
type input "LinkedIn"
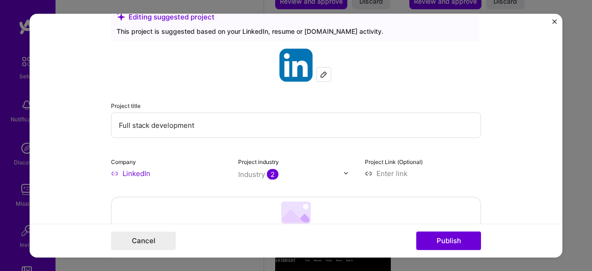
scroll to position [25, 0]
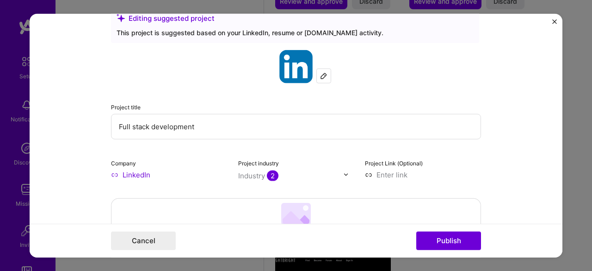
click at [393, 172] on input at bounding box center [423, 174] width 116 height 10
paste input "[URL][DOMAIN_NAME]"
type input "[URL][DOMAIN_NAME]"
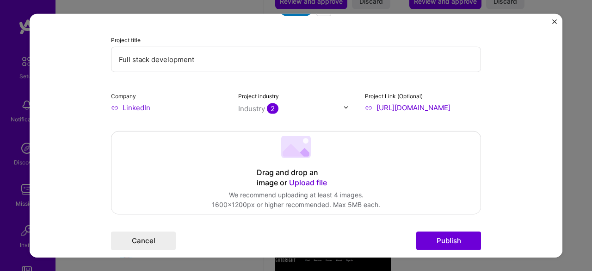
scroll to position [96, 0]
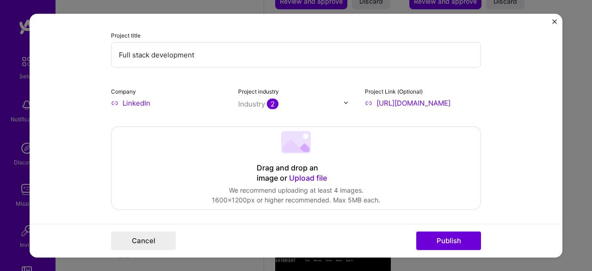
click at [316, 173] on span "Upload file" at bounding box center [308, 177] width 38 height 9
click at [307, 152] on div "Drag and drop an image or Upload file Upload file We recommend uploading at lea…" at bounding box center [296, 167] width 369 height 82
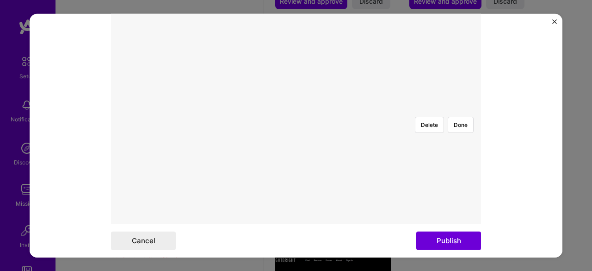
scroll to position [254, 0]
click at [395, 132] on div at bounding box center [502, 211] width 277 height 208
click at [370, 138] on div at bounding box center [485, 211] width 277 height 208
click at [463, 115] on button "Done" at bounding box center [461, 123] width 26 height 16
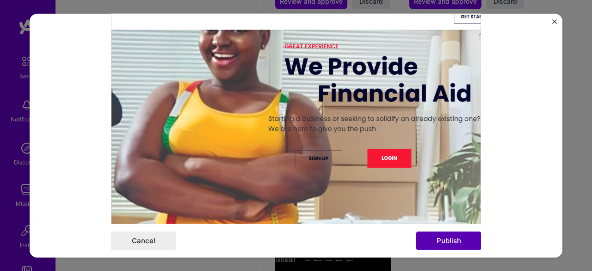
click at [450, 237] on button "Publish" at bounding box center [448, 240] width 65 height 19
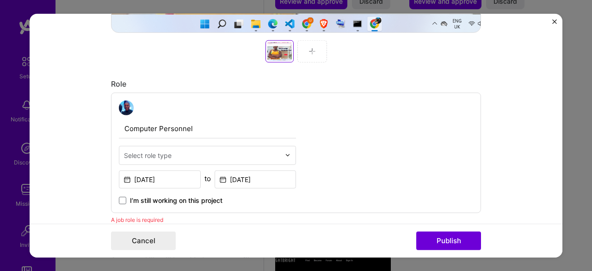
scroll to position [533, 0]
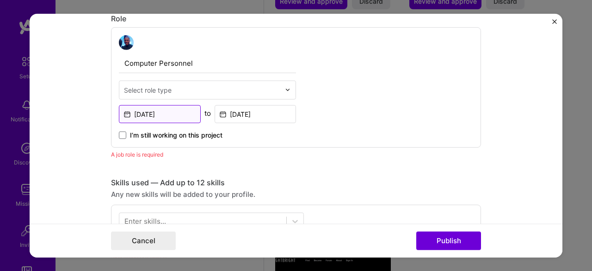
click at [192, 113] on input "[DATE]" at bounding box center [160, 114] width 82 height 18
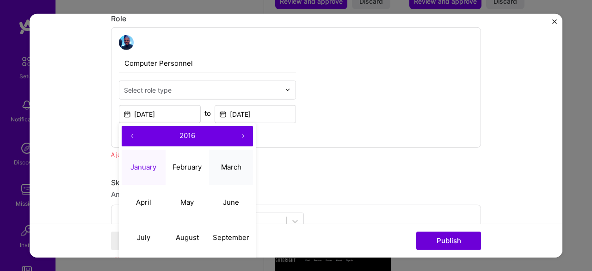
click at [226, 161] on button "March" at bounding box center [231, 166] width 44 height 35
type input "[DATE]"
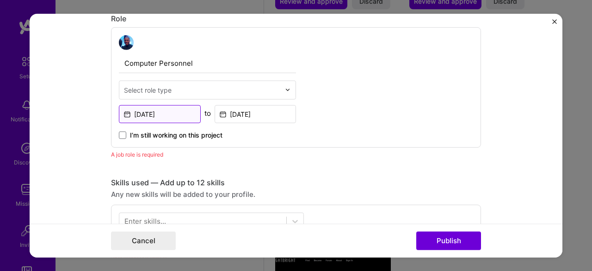
click at [173, 120] on input "[DATE]" at bounding box center [160, 114] width 82 height 18
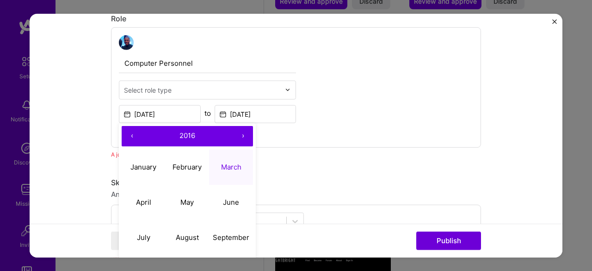
click at [242, 136] on button "›" at bounding box center [243, 135] width 20 height 20
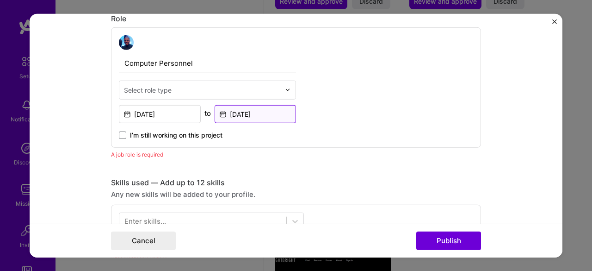
drag, startPoint x: 259, startPoint y: 109, endPoint x: 266, endPoint y: 106, distance: 7.0
click at [264, 106] on input "[DATE]" at bounding box center [256, 114] width 82 height 18
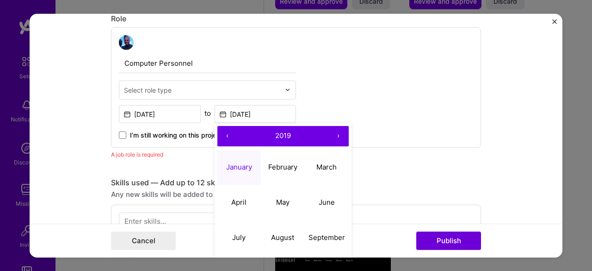
click at [335, 129] on button "›" at bounding box center [339, 135] width 20 height 20
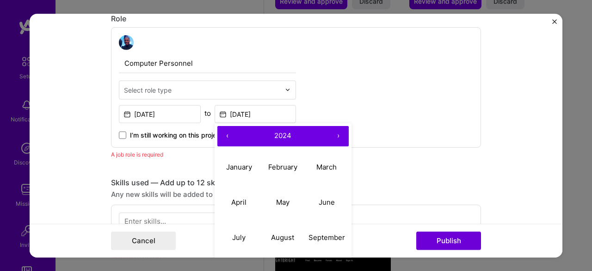
click at [226, 133] on button "‹" at bounding box center [227, 135] width 20 height 20
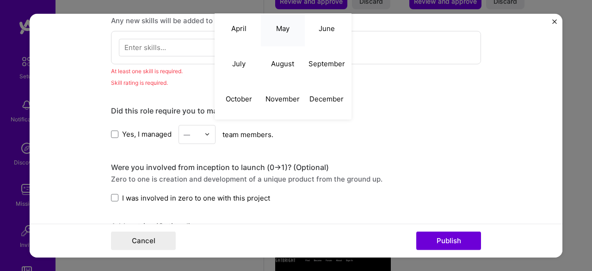
scroll to position [701, 0]
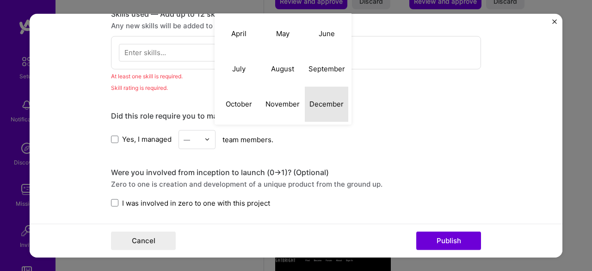
click at [337, 98] on button "December" at bounding box center [327, 104] width 44 height 35
type input "[DATE]"
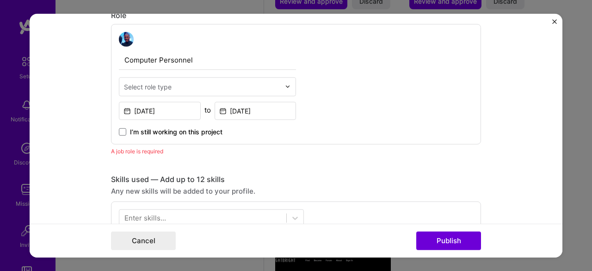
scroll to position [531, 0]
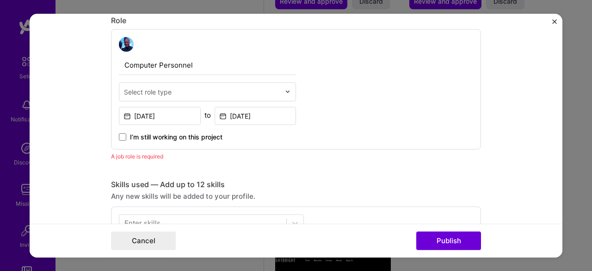
click at [175, 105] on div "[DATE]" at bounding box center [160, 115] width 82 height 20
click at [176, 112] on input "[DATE]" at bounding box center [160, 115] width 82 height 18
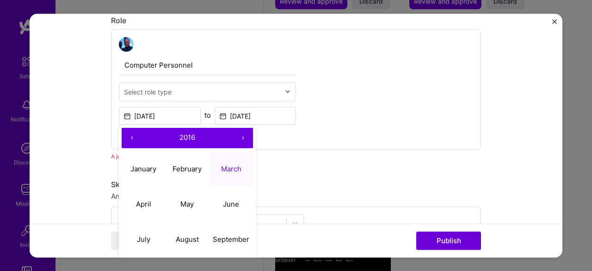
click at [236, 135] on button "›" at bounding box center [243, 137] width 20 height 20
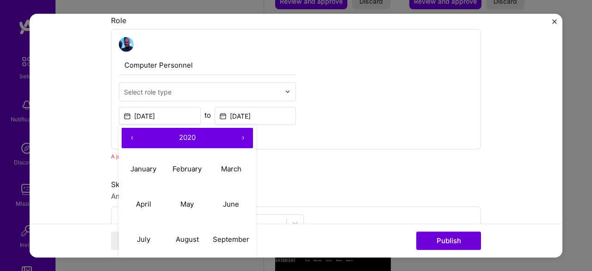
click at [236, 135] on button "›" at bounding box center [243, 137] width 20 height 20
click at [218, 175] on button "March" at bounding box center [231, 168] width 44 height 35
type input "[DATE]"
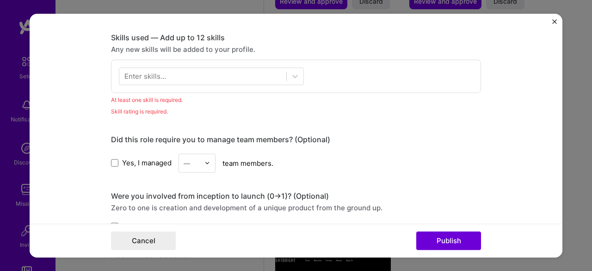
scroll to position [678, 0]
click at [181, 61] on div "Enter skills..." at bounding box center [296, 75] width 370 height 33
click at [184, 76] on div at bounding box center [202, 75] width 167 height 15
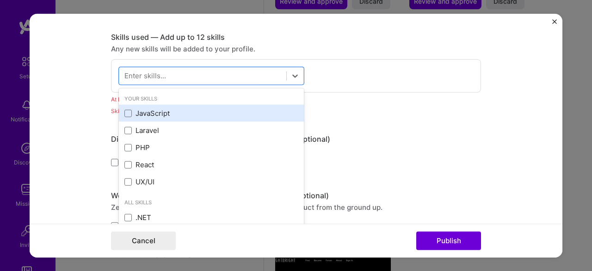
click at [160, 112] on div "JavaScript" at bounding box center [211, 113] width 174 height 10
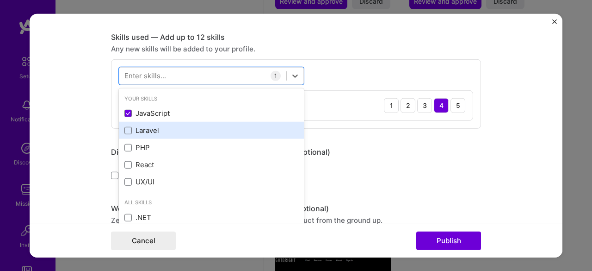
click at [150, 127] on div "Laravel" at bounding box center [211, 130] width 174 height 10
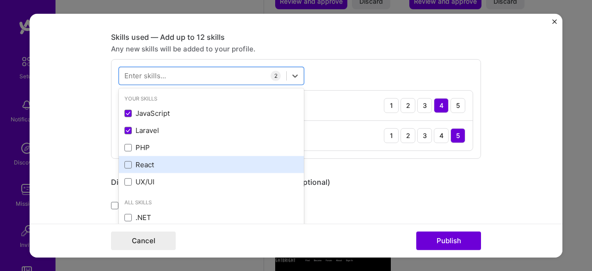
click at [144, 160] on div "React" at bounding box center [211, 165] width 174 height 10
click at [144, 161] on div "React" at bounding box center [211, 165] width 174 height 10
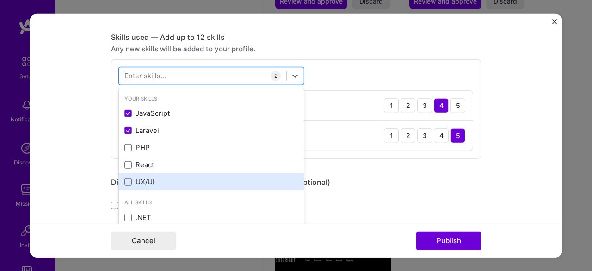
click at [145, 179] on div "UX/UI" at bounding box center [211, 182] width 174 height 10
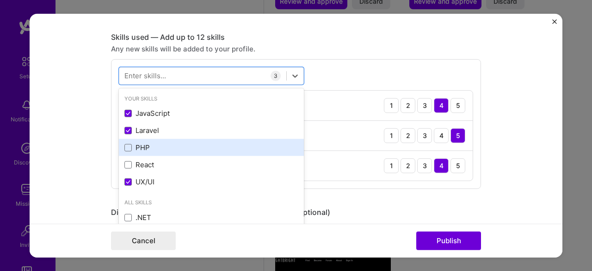
click at [147, 143] on div "PHP" at bounding box center [211, 148] width 174 height 10
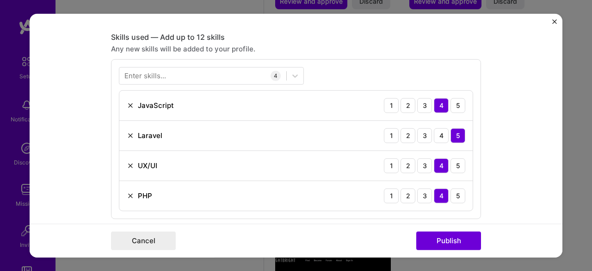
click at [71, 138] on form "Editing suggested project This project is suggested based on your LinkedIn, res…" at bounding box center [296, 135] width 533 height 244
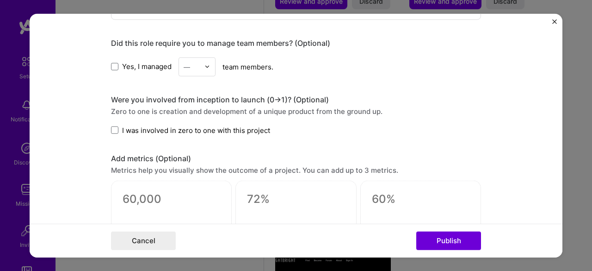
scroll to position [878, 0]
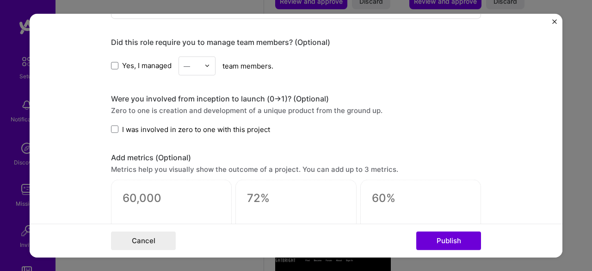
click at [122, 61] on span "Yes, I managed" at bounding box center [147, 66] width 50 height 10
click at [0, 0] on input "Yes, I managed" at bounding box center [0, 0] width 0 height 0
click at [116, 127] on label "I was involved in zero to one with this project" at bounding box center [190, 129] width 159 height 10
click at [0, 0] on input "I was involved in zero to one with this project" at bounding box center [0, 0] width 0 height 0
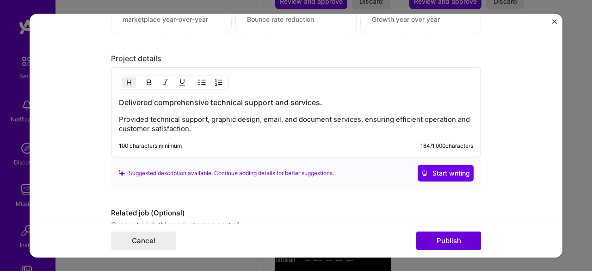
scroll to position [1104, 0]
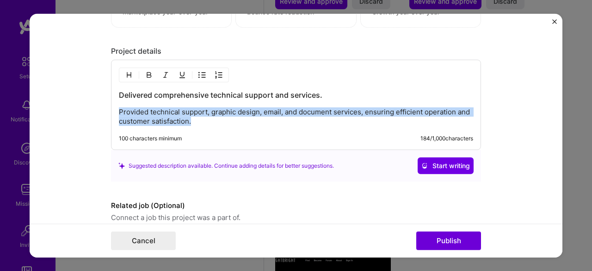
drag, startPoint x: 209, startPoint y: 118, endPoint x: 115, endPoint y: 111, distance: 94.2
click at [119, 111] on p "Provided technical support, graphic design, email, and document services, ensur…" at bounding box center [296, 116] width 354 height 19
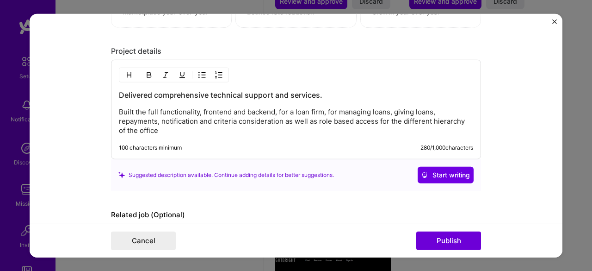
scroll to position [1151, 0]
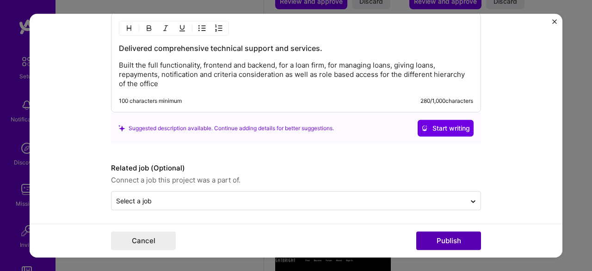
click at [438, 240] on button "Publish" at bounding box center [448, 240] width 65 height 19
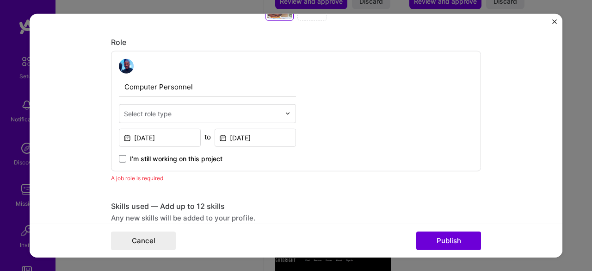
scroll to position [508, 0]
click at [166, 117] on div "Select role type" at bounding box center [202, 114] width 166 height 18
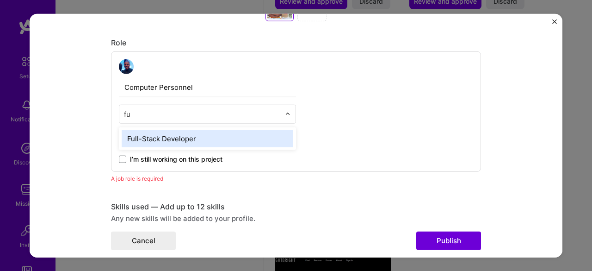
scroll to position [0, 0]
type input "ful"
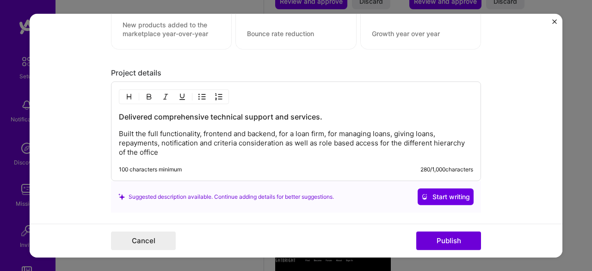
scroll to position [1151, 0]
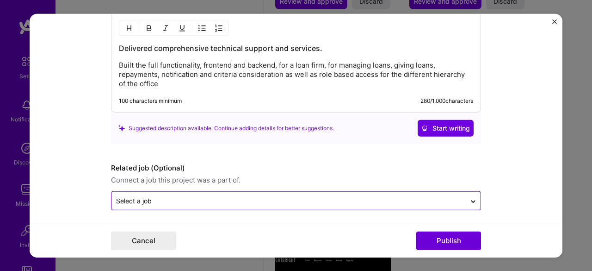
click at [397, 197] on input "text" at bounding box center [288, 201] width 345 height 10
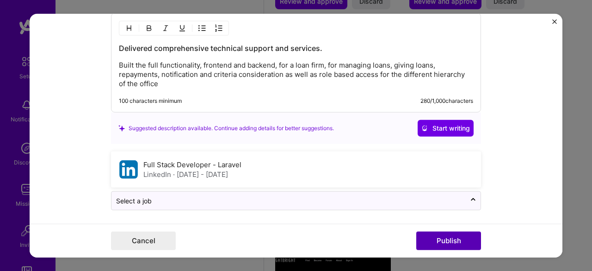
click at [437, 240] on button "Publish" at bounding box center [448, 240] width 65 height 19
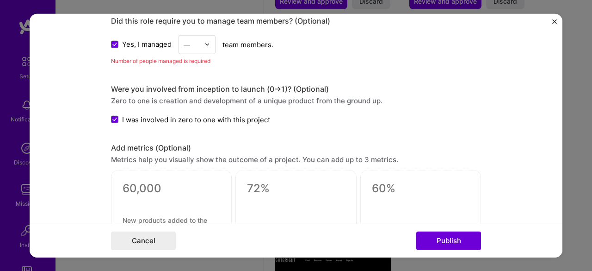
drag, startPoint x: 437, startPoint y: 240, endPoint x: 294, endPoint y: 113, distance: 191.0
click at [294, 113] on form "Editing suggested project This project is suggested based on your LinkedIn, res…" at bounding box center [296, 135] width 533 height 244
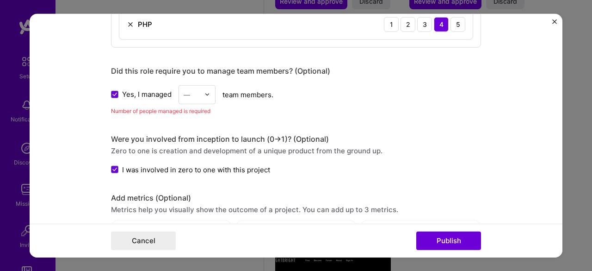
scroll to position [832, 0]
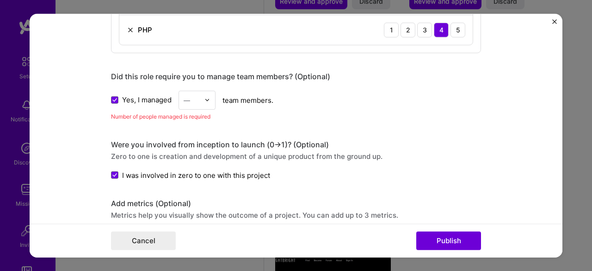
click at [205, 99] on img at bounding box center [208, 100] width 6 height 6
click at [195, 153] on div "3" at bounding box center [196, 158] width 31 height 17
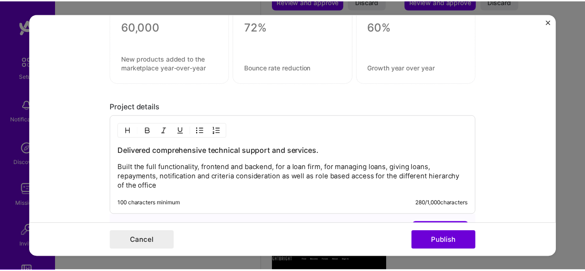
scroll to position [1139, 0]
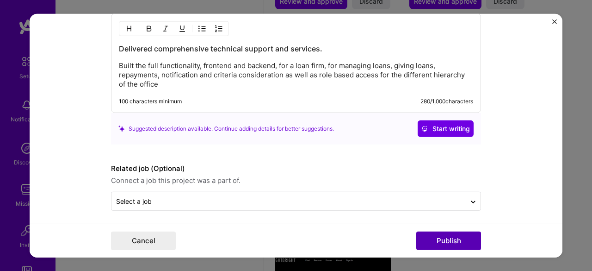
click at [451, 233] on button "Publish" at bounding box center [448, 240] width 65 height 19
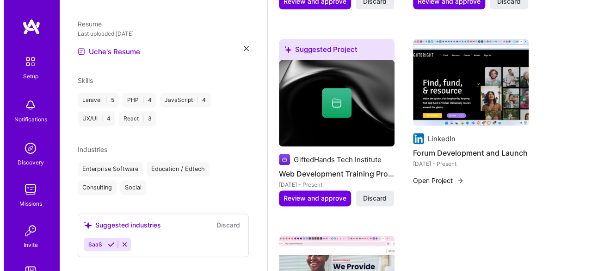
scroll to position [549, 0]
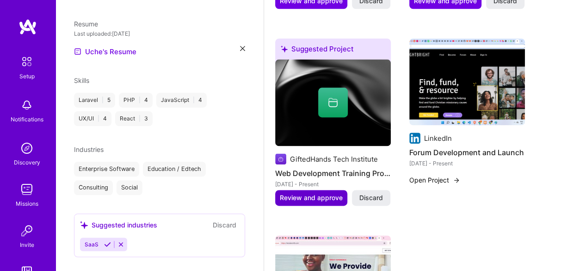
click at [320, 201] on span "Review and approve" at bounding box center [311, 197] width 63 height 9
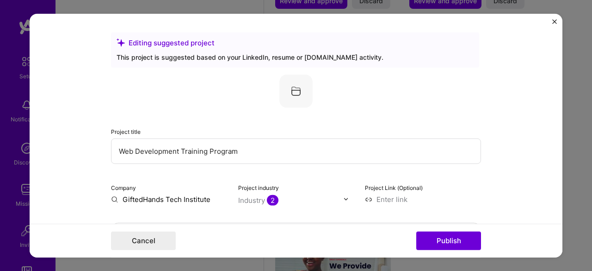
drag, startPoint x: 254, startPoint y: 150, endPoint x: 109, endPoint y: 151, distance: 144.8
click at [111, 151] on input "Web Development Training Program" at bounding box center [296, 150] width 370 height 25
type input "j"
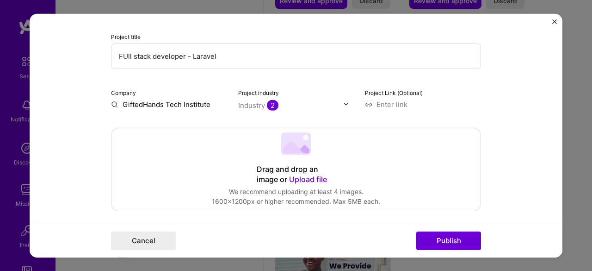
scroll to position [96, 0]
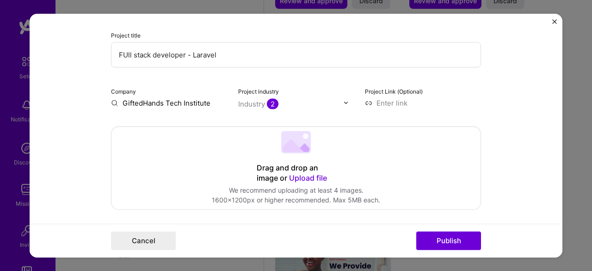
type input "FUll stack developer - Laravel"
click at [197, 99] on input "GiftedHands Tech Institute" at bounding box center [169, 103] width 116 height 10
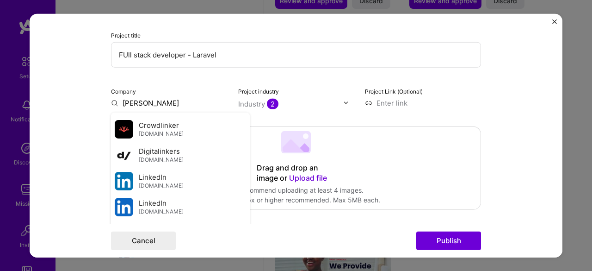
scroll to position [100, 0]
click at [185, 180] on div "LinkedIn [DOMAIN_NAME]" at bounding box center [180, 180] width 139 height 26
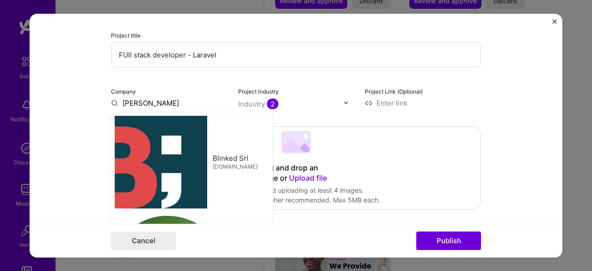
type input "LinkedIn"
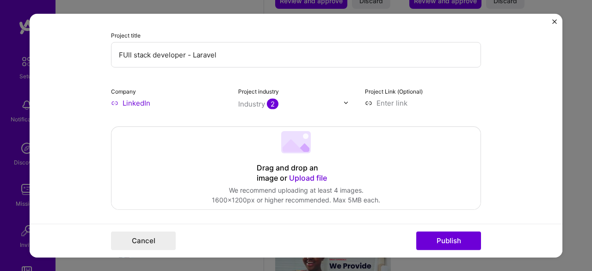
click at [280, 107] on input "text" at bounding box center [290, 104] width 105 height 10
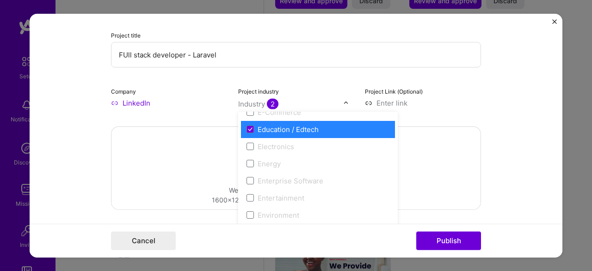
scroll to position [831, 0]
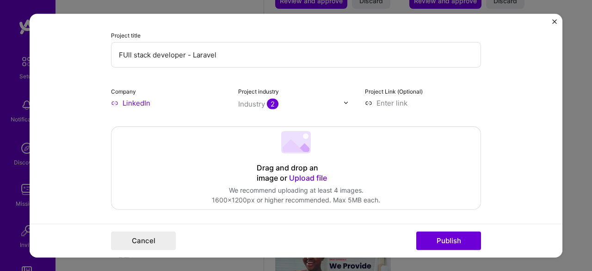
click at [144, 181] on div "Drag and drop an image or Upload file Upload file We recommend uploading at lea…" at bounding box center [296, 167] width 369 height 82
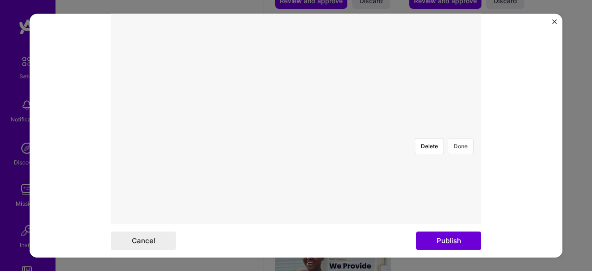
scroll to position [230, 0]
click at [463, 138] on button "Done" at bounding box center [461, 146] width 26 height 16
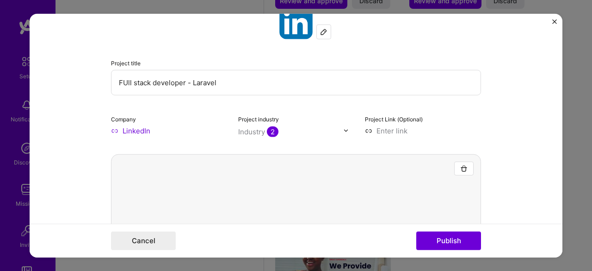
scroll to position [14, 0]
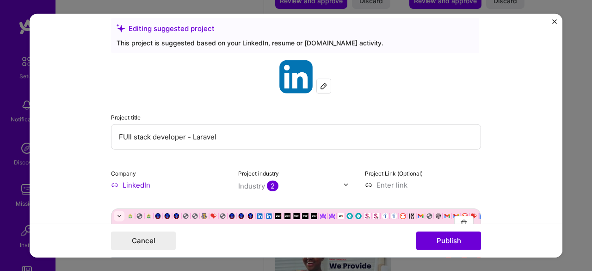
click at [418, 182] on input at bounding box center [423, 185] width 116 height 10
paste input "[URL][DOMAIN_NAME]"
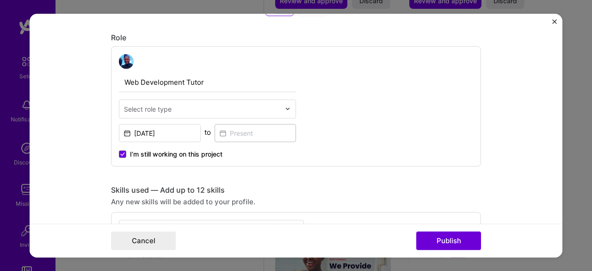
scroll to position [516, 0]
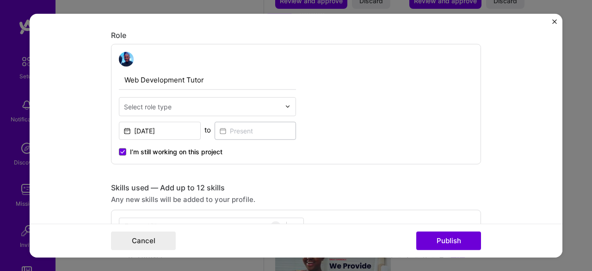
type input "[URL][DOMAIN_NAME]"
click at [191, 74] on input "Web Development Tutor" at bounding box center [207, 79] width 177 height 19
type input "Full Stack Developer"
click at [205, 112] on div "Select role type" at bounding box center [202, 106] width 166 height 18
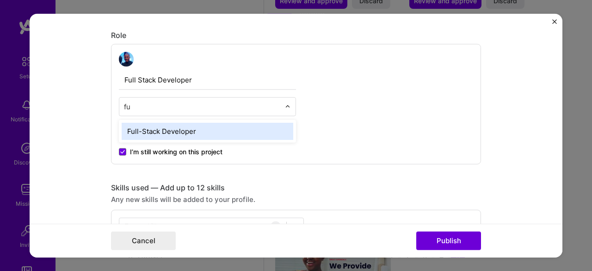
type input "ful"
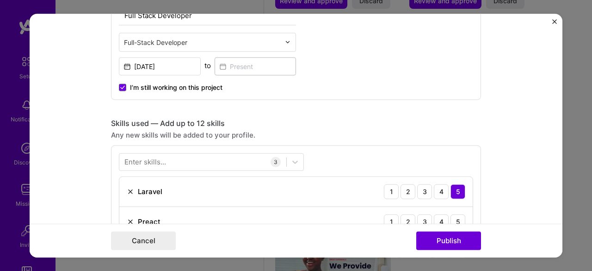
scroll to position [582, 0]
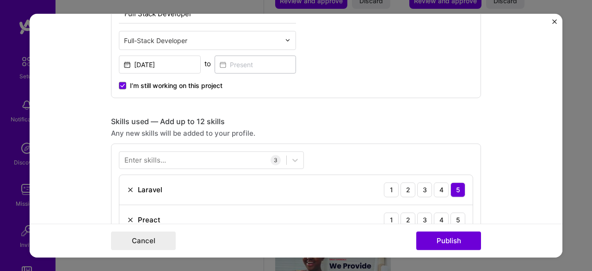
click at [139, 88] on span "I’m still working on this project" at bounding box center [176, 85] width 93 height 9
click at [0, 0] on input "I’m still working on this project" at bounding box center [0, 0] width 0 height 0
click at [185, 65] on input "[DATE]" at bounding box center [160, 64] width 82 height 18
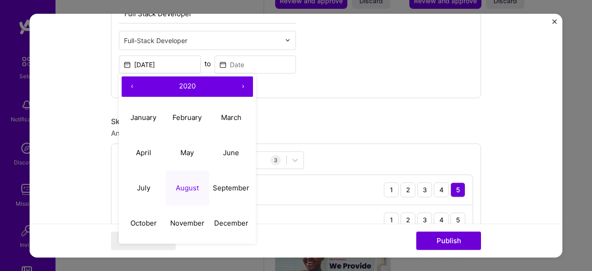
click at [241, 83] on button "›" at bounding box center [243, 86] width 20 height 20
click at [155, 151] on button "April" at bounding box center [144, 152] width 44 height 35
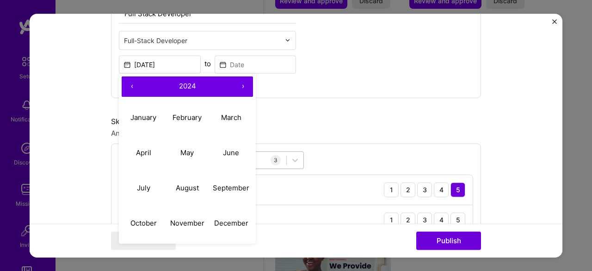
type input "[DATE]"
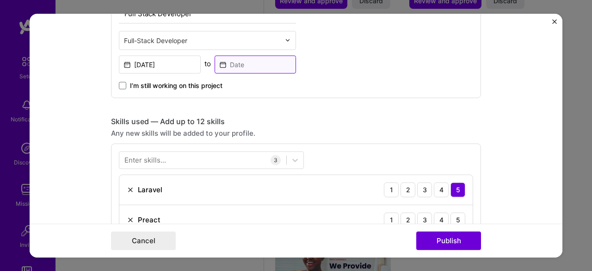
click at [268, 61] on input at bounding box center [256, 64] width 82 height 18
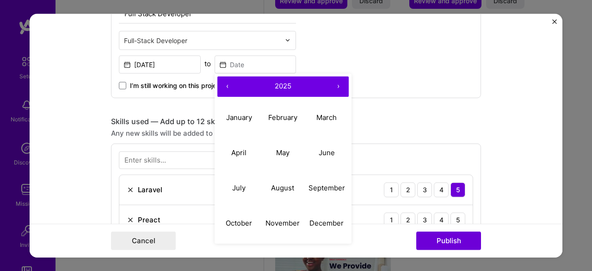
click at [228, 83] on button "‹" at bounding box center [227, 86] width 20 height 20
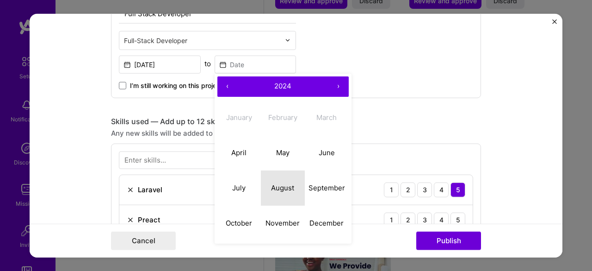
click at [285, 186] on abbr "August" at bounding box center [282, 187] width 23 height 9
type input "[DATE]"
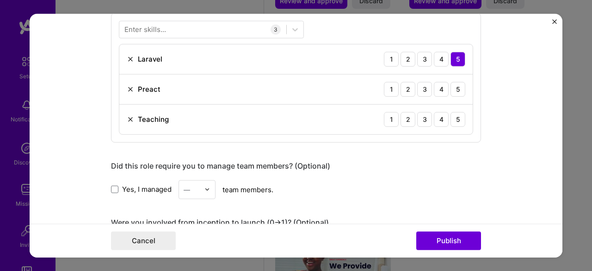
scroll to position [710, 0]
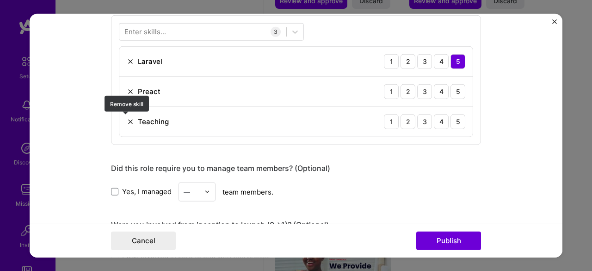
click at [127, 121] on img at bounding box center [130, 121] width 7 height 7
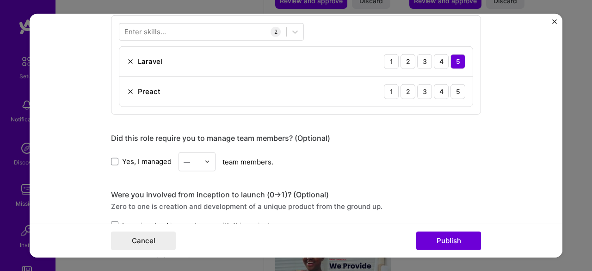
click at [130, 94] on div "Preact 1 2 3 4 5" at bounding box center [295, 91] width 353 height 30
click at [128, 93] on img at bounding box center [130, 90] width 7 height 7
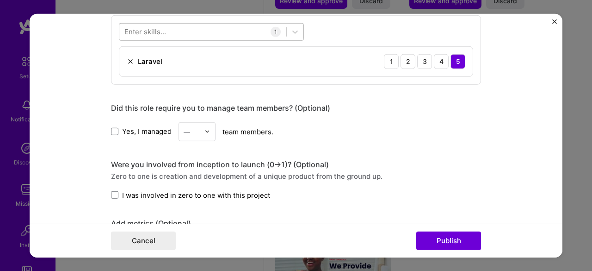
click at [159, 36] on div at bounding box center [211, 32] width 185 height 18
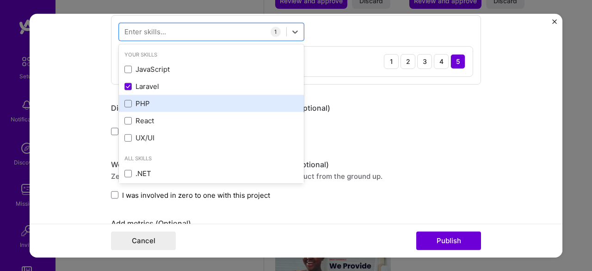
click at [146, 99] on div "PHP" at bounding box center [211, 104] width 174 height 10
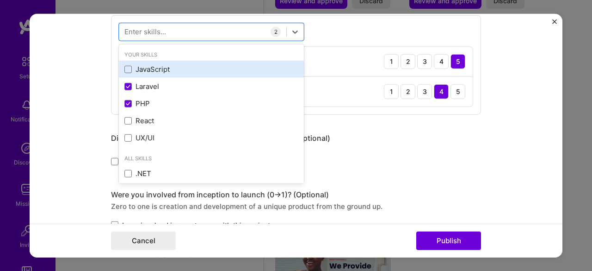
click at [142, 69] on div "JavaScript" at bounding box center [211, 69] width 174 height 10
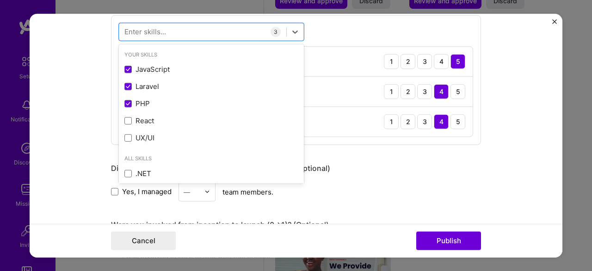
click at [373, 168] on div "Did this role require you to manage team members? (Optional)" at bounding box center [296, 168] width 370 height 10
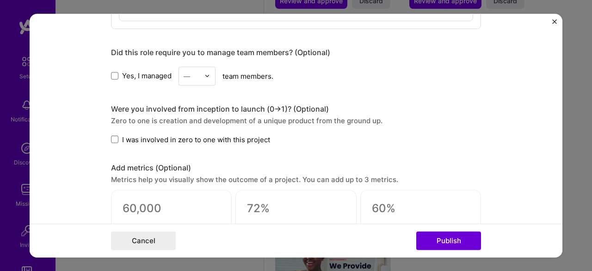
scroll to position [825, 0]
click at [117, 72] on label "Yes, I managed" at bounding box center [141, 76] width 61 height 10
click at [113, 76] on span at bounding box center [114, 76] width 7 height 7
click at [0, 0] on input "Yes, I managed" at bounding box center [0, 0] width 0 height 0
click at [193, 71] on input "text" at bounding box center [192, 76] width 16 height 10
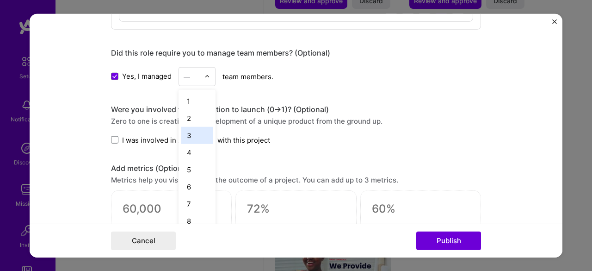
click at [197, 118] on div "2" at bounding box center [196, 117] width 31 height 17
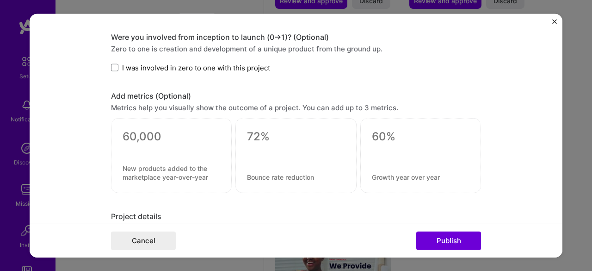
scroll to position [899, 0]
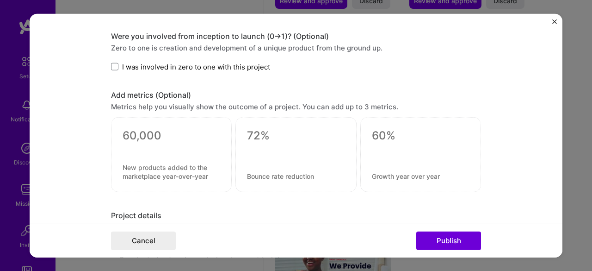
click at [184, 59] on div "Were you involved from inception to launch (0 -> 1)? (Optional) Zero to one is …" at bounding box center [296, 51] width 370 height 40
click at [115, 62] on label "I was involved in zero to one with this project" at bounding box center [190, 67] width 159 height 10
click at [0, 0] on input "I was involved in zero to one with this project" at bounding box center [0, 0] width 0 height 0
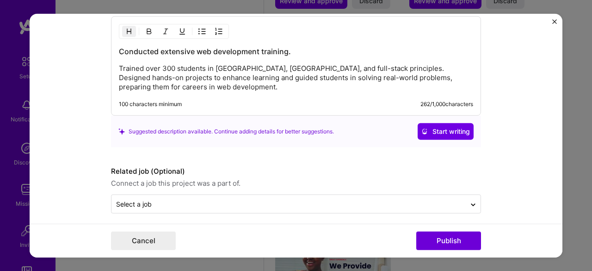
scroll to position [1110, 0]
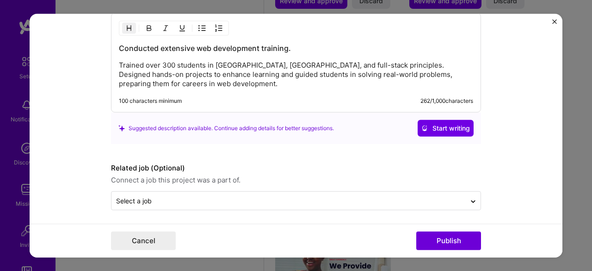
click at [179, 83] on p "Trained over 300 students in [GEOGRAPHIC_DATA], [GEOGRAPHIC_DATA], and full-sta…" at bounding box center [296, 75] width 354 height 28
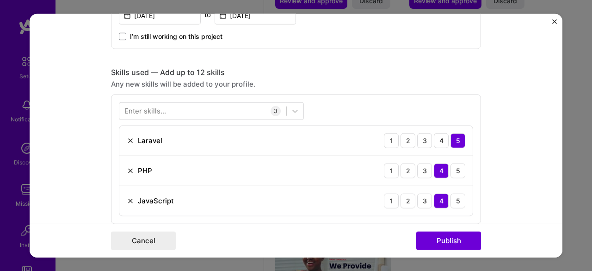
scroll to position [630, 0]
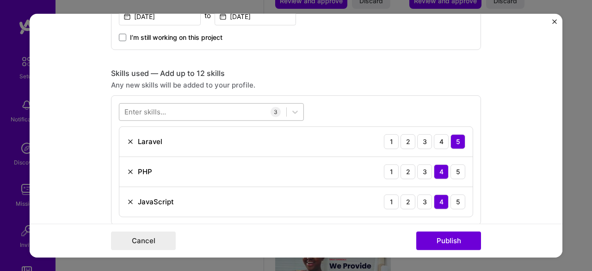
click at [188, 112] on div at bounding box center [202, 111] width 167 height 15
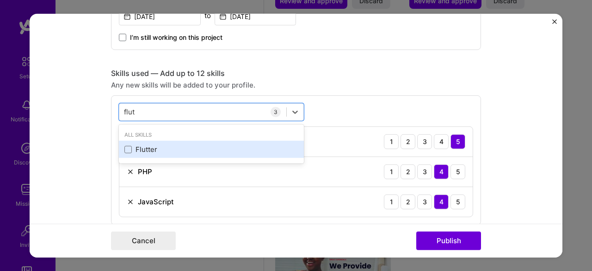
click at [191, 153] on div "Flutter" at bounding box center [211, 149] width 185 height 17
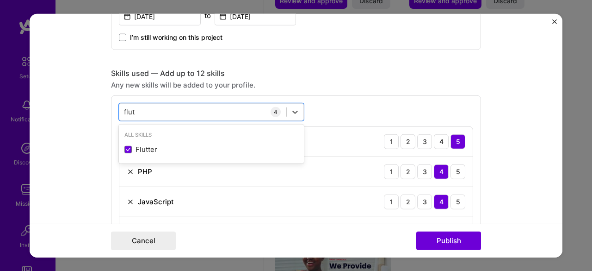
type input "flut"
click at [378, 109] on div "option Flutter, selected. option Flutter selected, 0 of 2. 1 result available f…" at bounding box center [296, 175] width 370 height 160
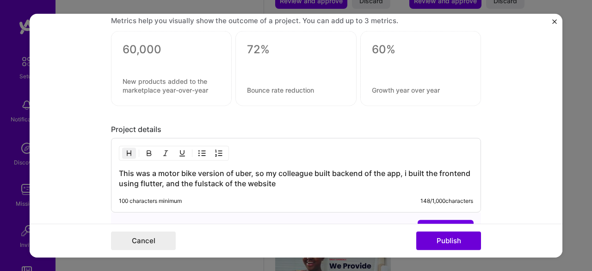
scroll to position [1126, 0]
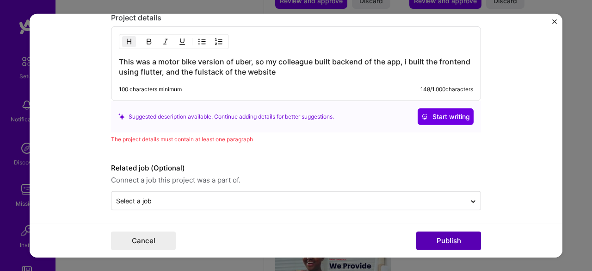
click at [457, 248] on button "Publish" at bounding box center [448, 240] width 65 height 19
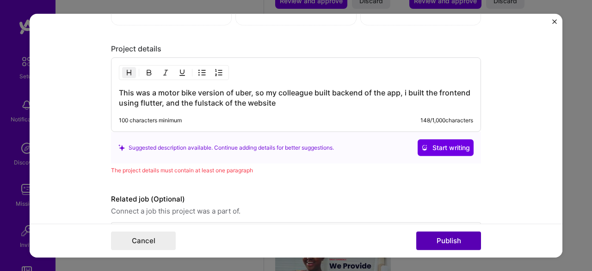
click at [453, 242] on button "Publish" at bounding box center [448, 240] width 65 height 19
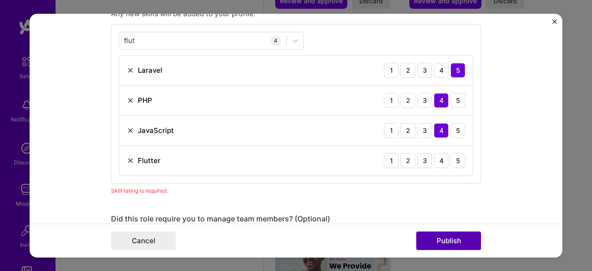
scroll to position [684, 0]
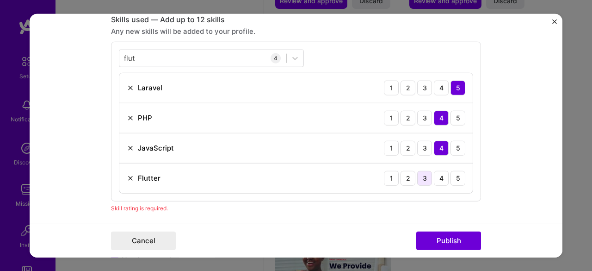
click at [422, 179] on div "3" at bounding box center [424, 177] width 15 height 15
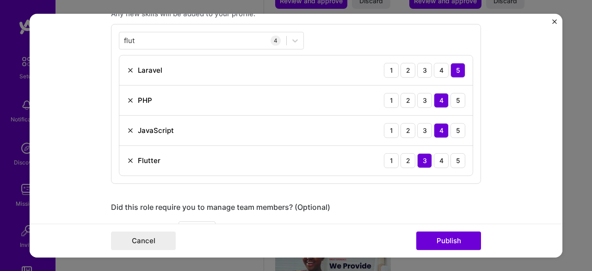
scroll to position [702, 0]
click at [436, 160] on div "4" at bounding box center [441, 159] width 15 height 15
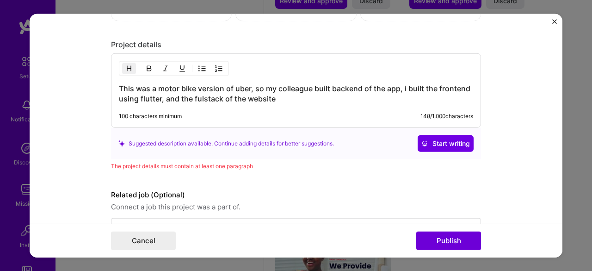
scroll to position [1126, 0]
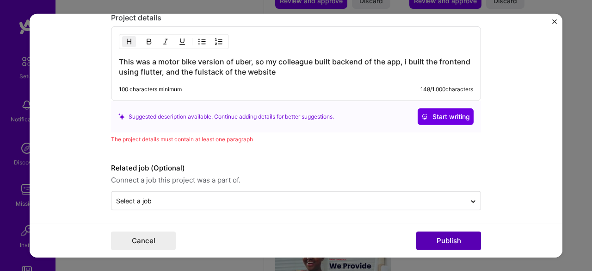
click at [447, 240] on button "Publish" at bounding box center [448, 240] width 65 height 19
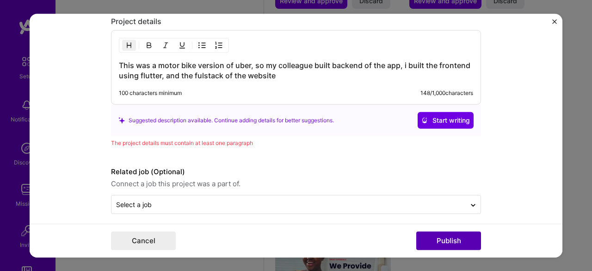
click at [445, 239] on button "Publish" at bounding box center [448, 240] width 65 height 19
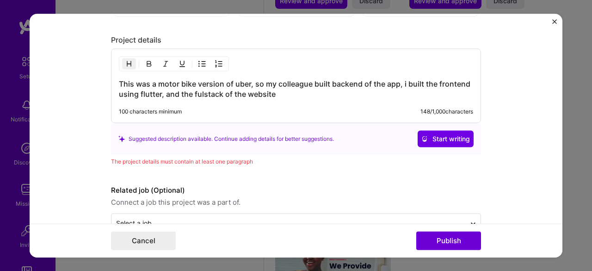
scroll to position [1103, 0]
click at [284, 95] on h3 "This was a motor bike version of uber, so my colleague built backend of the app…" at bounding box center [296, 90] width 354 height 20
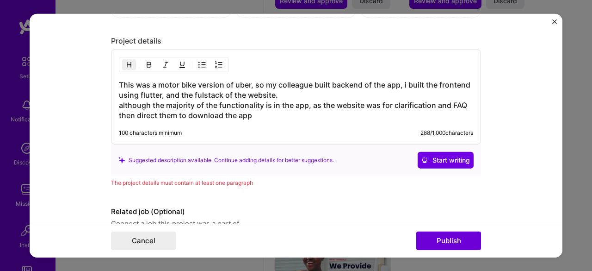
scroll to position [1147, 0]
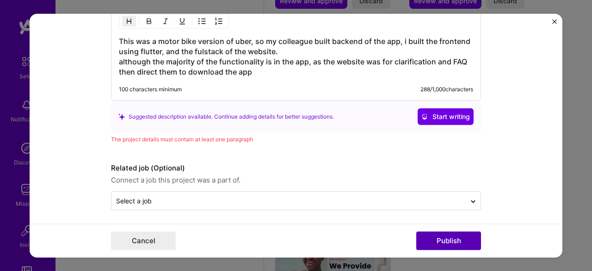
click at [455, 248] on button "Publish" at bounding box center [448, 240] width 65 height 19
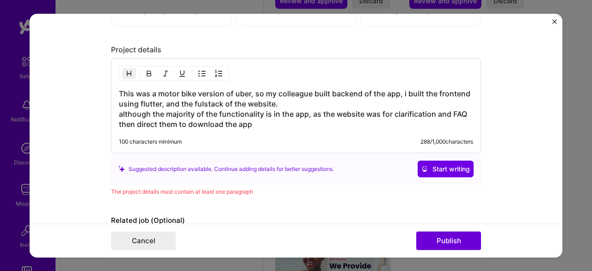
scroll to position [1095, 0]
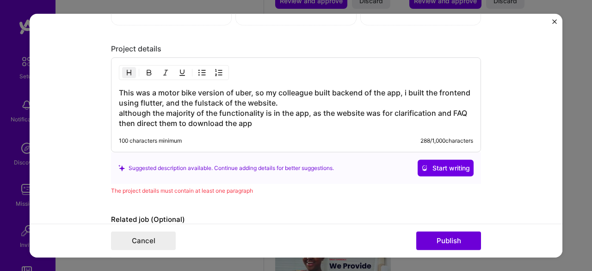
click at [200, 97] on h3 "This was a motor bike version of uber, so my colleague built backend of the app…" at bounding box center [296, 107] width 354 height 41
click at [247, 107] on h3 "This was a motor bike version of uber, so my colleague built backend of the app…" at bounding box center [296, 107] width 354 height 41
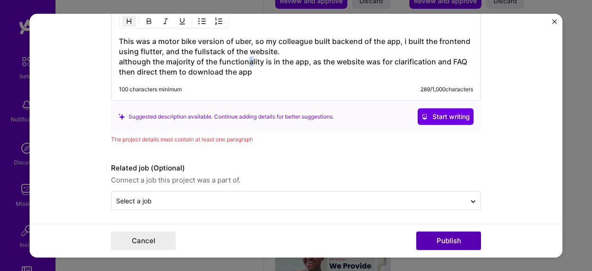
click at [445, 241] on button "Publish" at bounding box center [448, 240] width 65 height 19
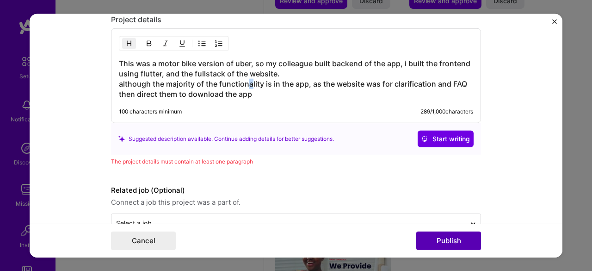
scroll to position [1122, 0]
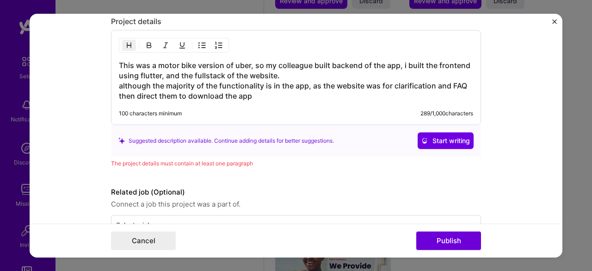
click at [335, 98] on div "This was a motor bike version of uber, so my colleague built backend of the app…" at bounding box center [296, 77] width 370 height 95
click at [302, 96] on h3 "This was a motor bike version of uber, so my colleague built backend of the app…" at bounding box center [296, 80] width 354 height 41
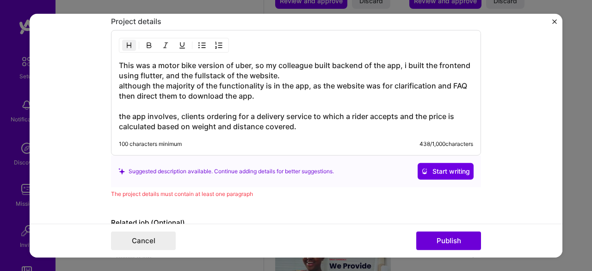
scroll to position [1177, 0]
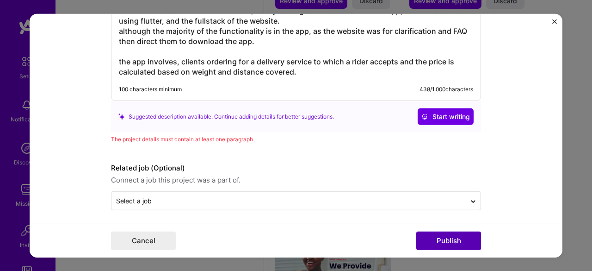
click at [455, 242] on button "Publish" at bounding box center [448, 240] width 65 height 19
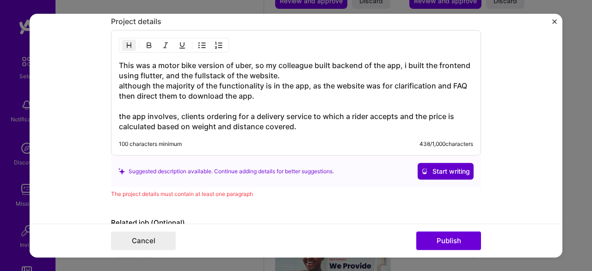
click at [441, 169] on span "Start writing" at bounding box center [446, 171] width 49 height 9
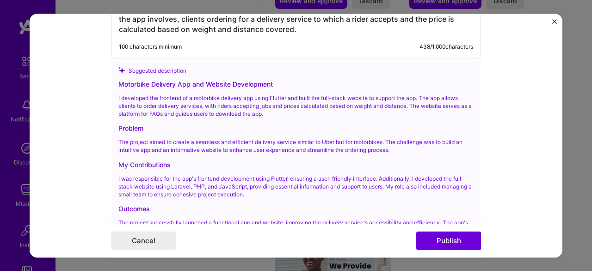
scroll to position [1351, 0]
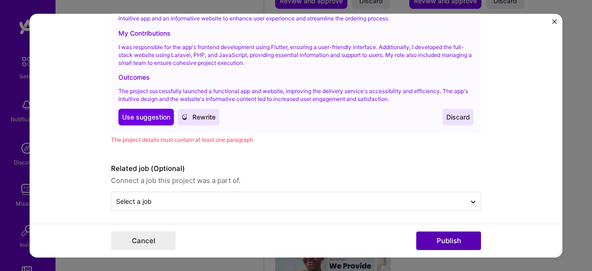
click at [445, 239] on button "Publish" at bounding box center [448, 240] width 65 height 19
click at [148, 114] on span "Use suggestion" at bounding box center [146, 116] width 48 height 9
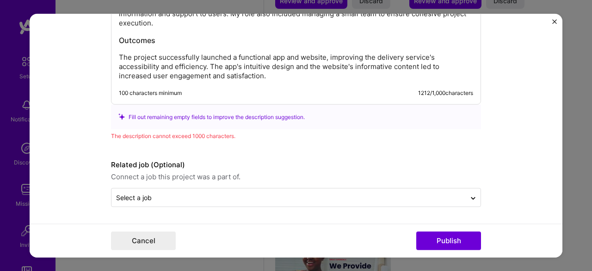
scroll to position [1321, 0]
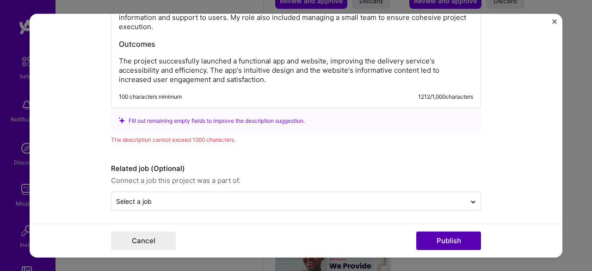
click at [463, 238] on button "Publish" at bounding box center [448, 240] width 65 height 19
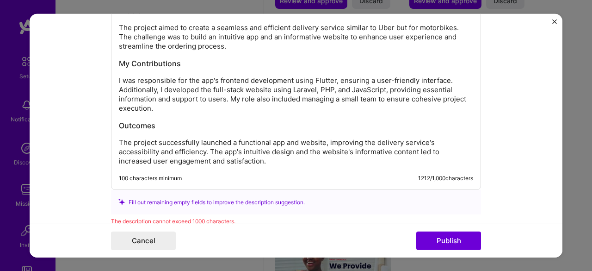
scroll to position [1235, 0]
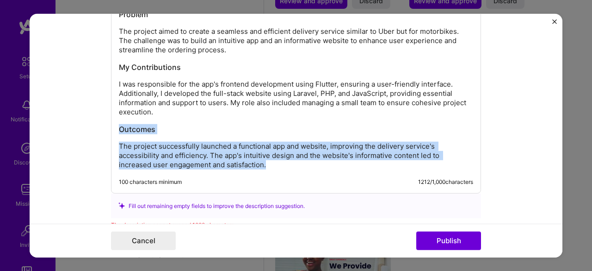
drag, startPoint x: 273, startPoint y: 158, endPoint x: 101, endPoint y: 124, distance: 175.3
click at [101, 124] on form "Editing suggested project This project is suggested based on your LinkedIn, res…" at bounding box center [296, 135] width 533 height 244
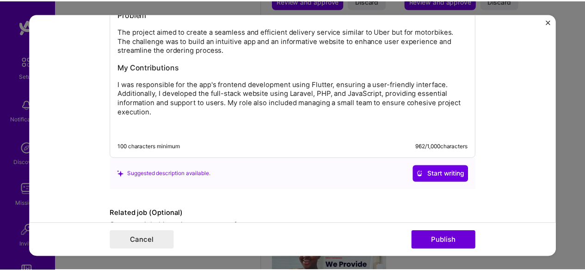
scroll to position [1281, 0]
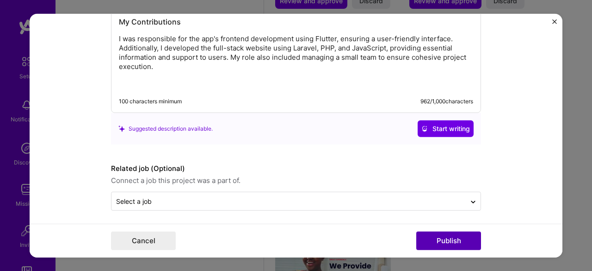
click at [461, 235] on button "Publish" at bounding box center [448, 240] width 65 height 19
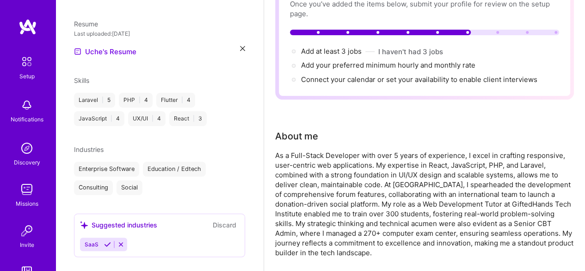
scroll to position [0, 0]
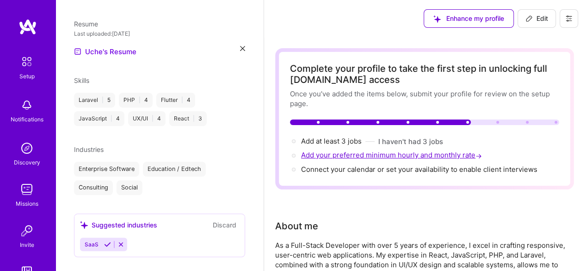
click at [418, 155] on span "Add your preferred minimum hourly and monthly rate →" at bounding box center [392, 154] width 183 height 9
select select "NG"
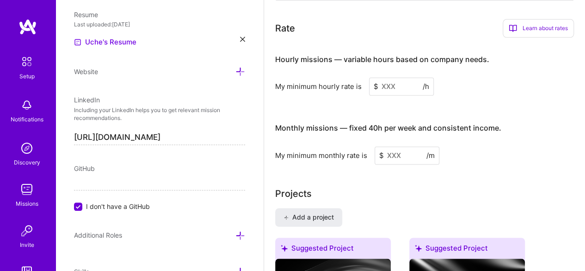
scroll to position [637, 0]
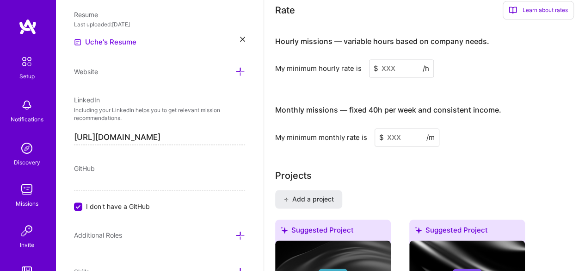
click at [405, 67] on input at bounding box center [401, 68] width 65 height 18
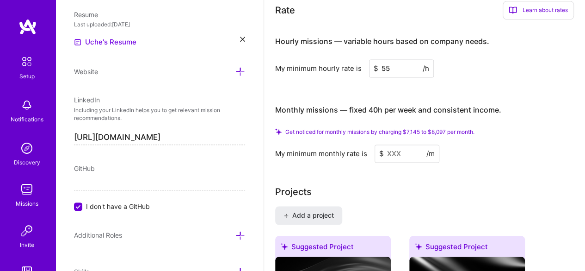
type input "55"
click at [405, 155] on input at bounding box center [407, 153] width 65 height 18
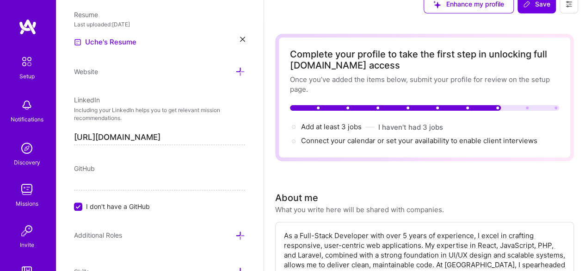
scroll to position [15, 0]
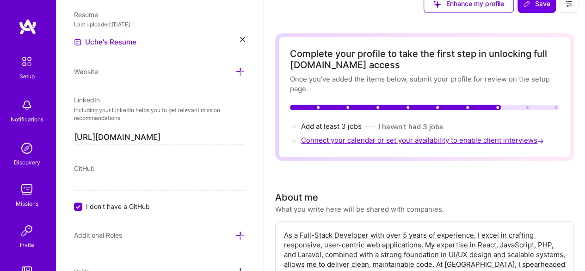
type input "5000"
click at [380, 142] on span "Connect your calendar or set your availability to enable client interviews →" at bounding box center [423, 140] width 245 height 9
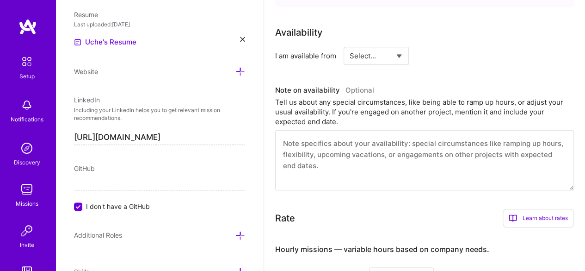
scroll to position [430, 0]
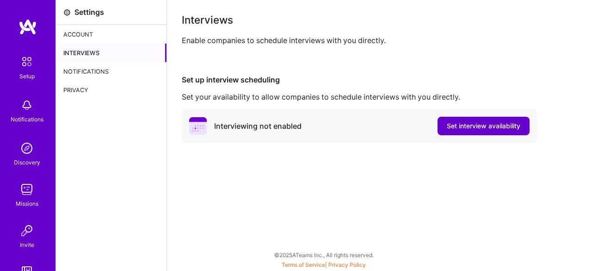
click at [469, 125] on span "Set interview availability" at bounding box center [484, 125] width 74 height 9
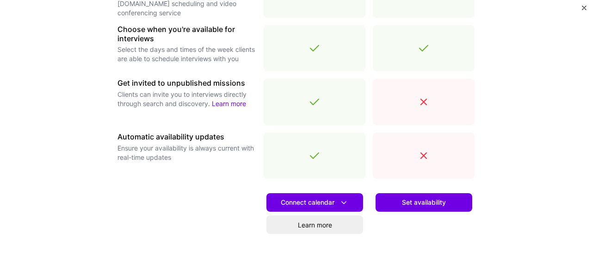
scroll to position [329, 0]
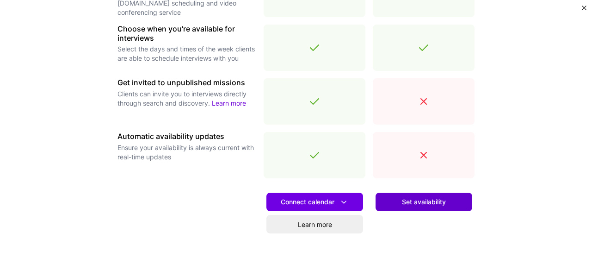
click at [415, 205] on span "Set availability" at bounding box center [424, 201] width 44 height 9
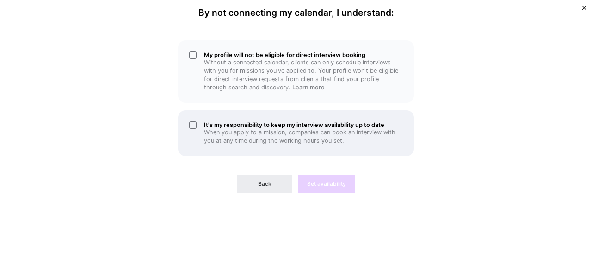
click at [245, 135] on p "When you apply to a mission, companies can book an interview with you at any ti…" at bounding box center [303, 136] width 199 height 17
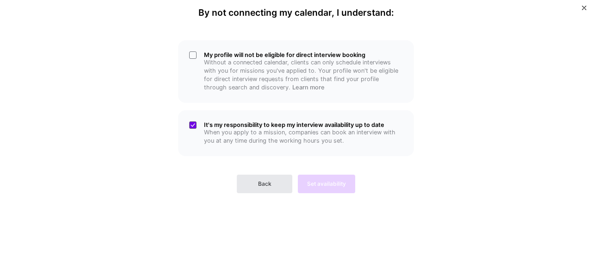
click at [272, 188] on button "Back" at bounding box center [265, 183] width 56 height 19
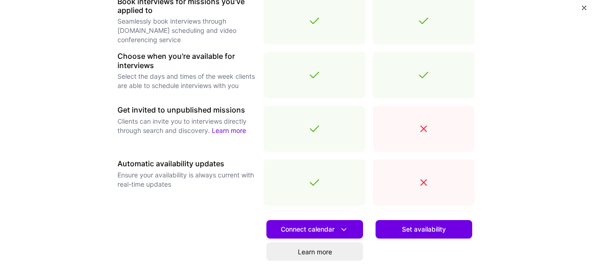
scroll to position [378, 0]
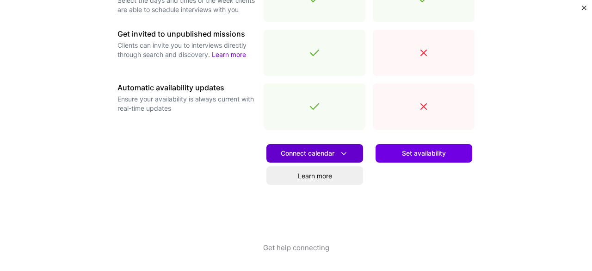
click at [307, 154] on span "Connect calendar" at bounding box center [315, 154] width 68 height 10
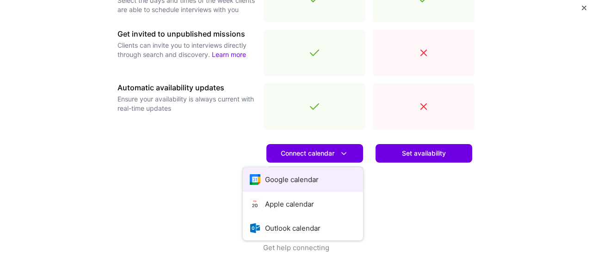
click at [307, 178] on button "Google calendar" at bounding box center [303, 179] width 120 height 25
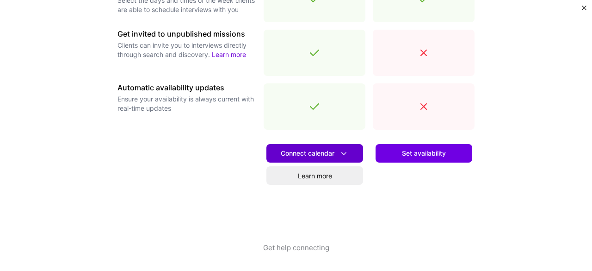
click at [322, 152] on span "Connect calendar" at bounding box center [315, 154] width 68 height 10
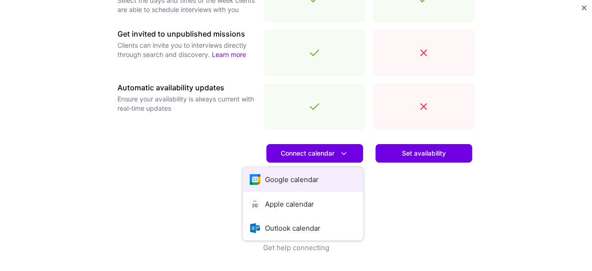
click at [301, 174] on button "Google calendar" at bounding box center [303, 179] width 120 height 25
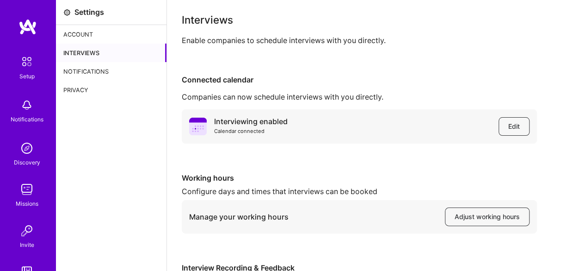
click at [78, 36] on div "Account" at bounding box center [111, 34] width 111 height 19
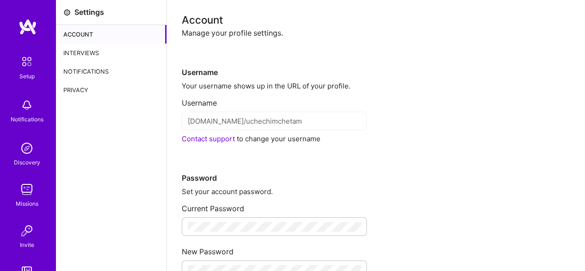
click at [106, 73] on div "Notifications" at bounding box center [111, 71] width 111 height 19
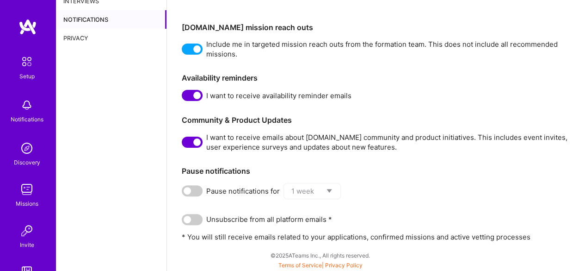
scroll to position [69, 0]
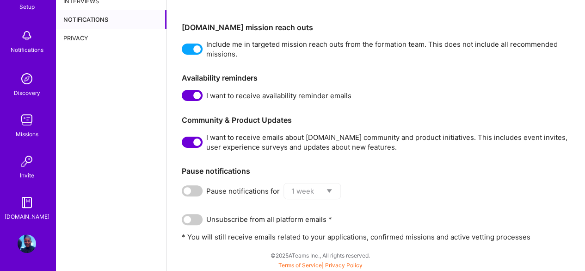
click at [21, 242] on img at bounding box center [27, 243] width 19 height 19
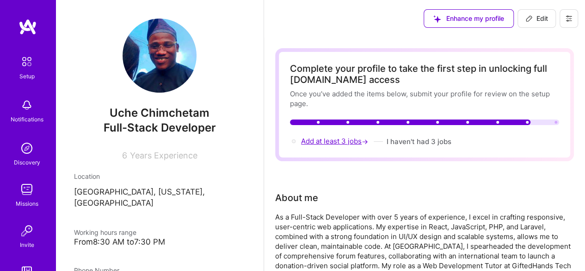
click at [344, 142] on span "Add at least 3 jobs →" at bounding box center [335, 140] width 69 height 9
select select "NG"
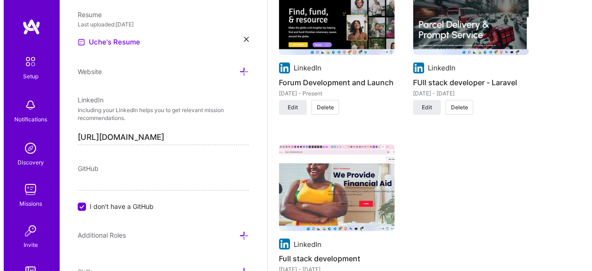
scroll to position [1376, 0]
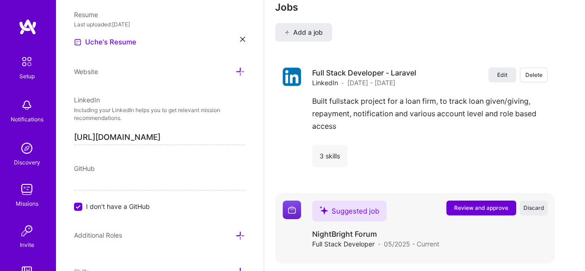
click at [489, 210] on button "Review and approve" at bounding box center [481, 207] width 70 height 15
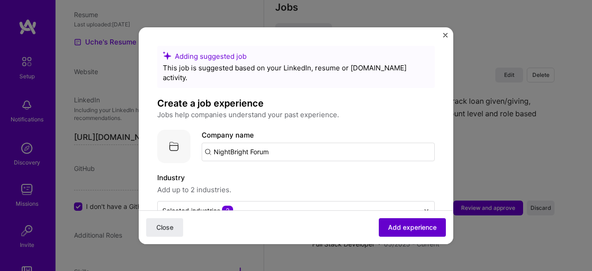
click at [411, 235] on button "Add experience" at bounding box center [412, 226] width 67 height 19
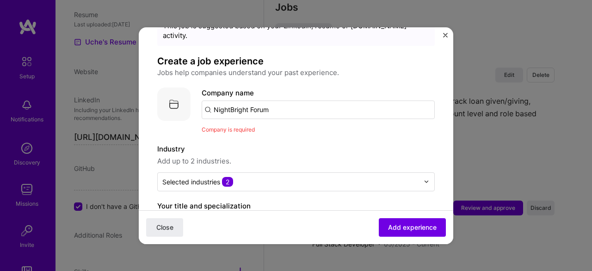
scroll to position [42, 0]
click at [249, 101] on input "NightBright Forum" at bounding box center [318, 110] width 233 height 19
type input "N"
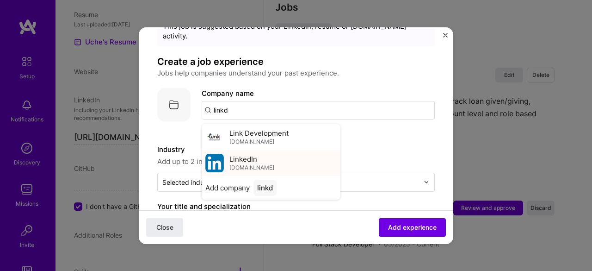
click at [243, 154] on span "LinkedIn" at bounding box center [243, 159] width 28 height 10
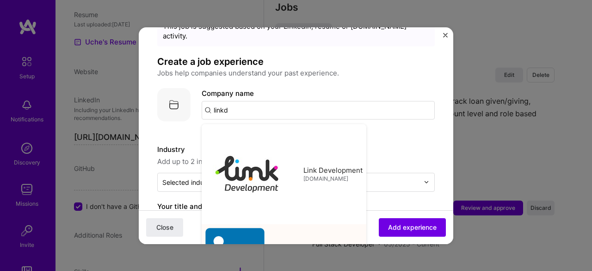
type input "LinkedIn"
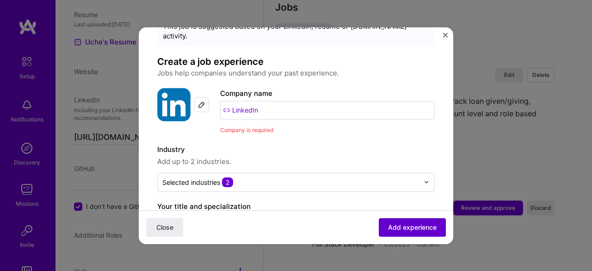
click at [393, 225] on span "Add experience" at bounding box center [412, 226] width 49 height 9
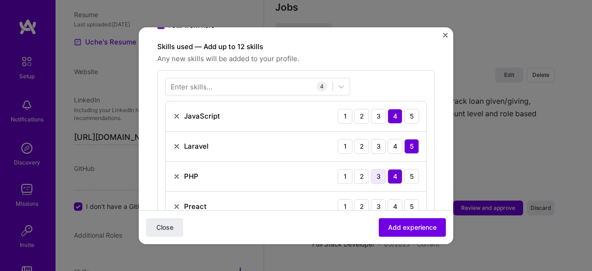
scroll to position [319, 0]
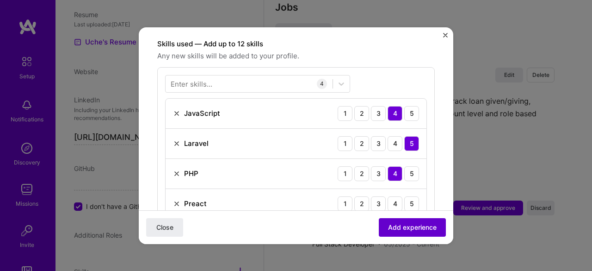
click at [410, 229] on span "Add experience" at bounding box center [412, 226] width 49 height 9
click at [409, 224] on span "Add experience" at bounding box center [412, 226] width 49 height 9
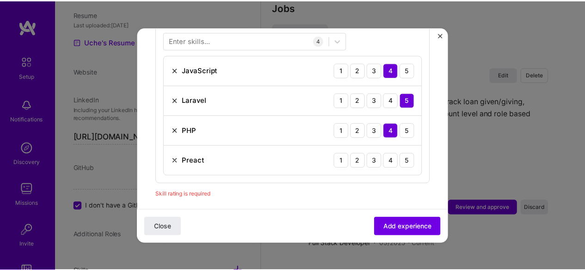
scroll to position [360, 0]
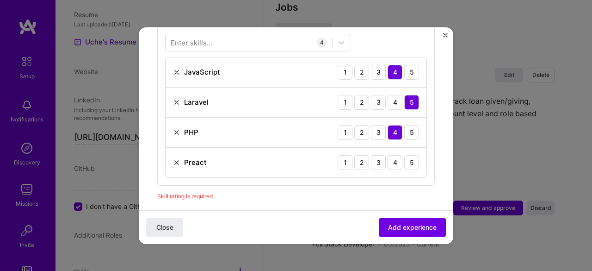
click at [173, 159] on img at bounding box center [176, 162] width 7 height 7
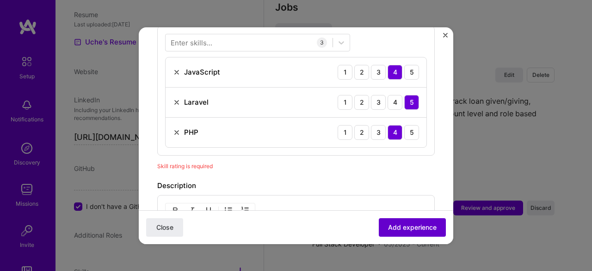
click at [390, 223] on span "Add experience" at bounding box center [412, 226] width 49 height 9
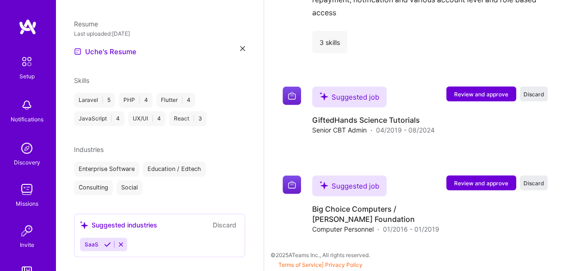
scroll to position [1149, 0]
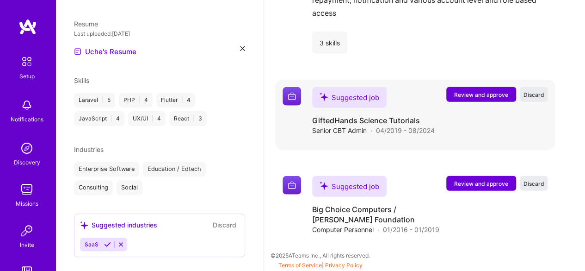
click at [492, 96] on span "Review and approve" at bounding box center [481, 95] width 54 height 8
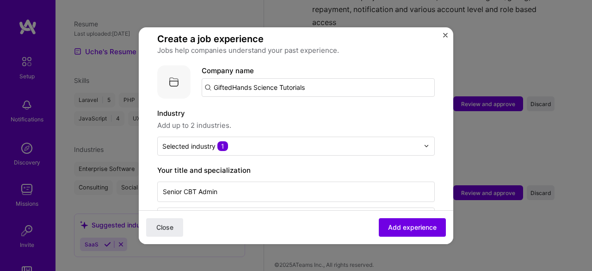
scroll to position [43, 0]
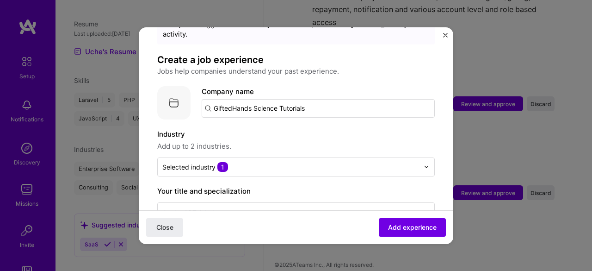
click at [260, 102] on input "GiftedHands Science Tutorials" at bounding box center [318, 108] width 233 height 19
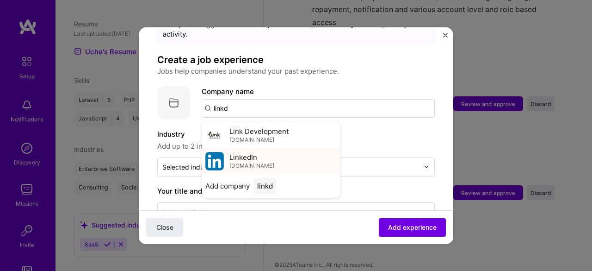
click at [260, 152] on div "LinkedIn [DOMAIN_NAME]" at bounding box center [251, 160] width 45 height 17
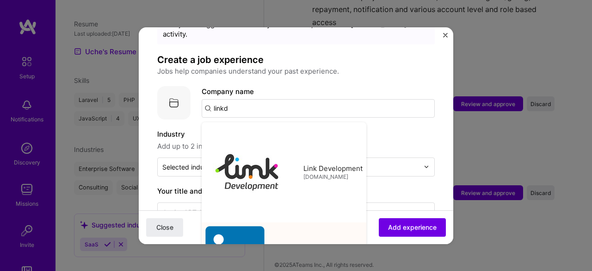
type input "LinkedIn"
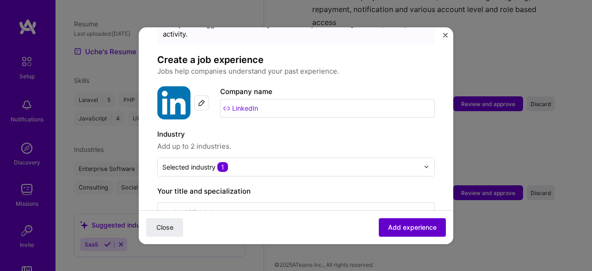
click at [411, 230] on span "Add experience" at bounding box center [412, 226] width 49 height 9
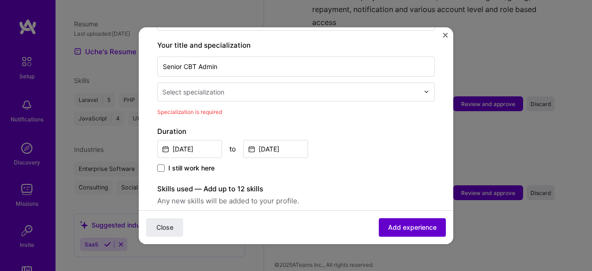
scroll to position [192, 0]
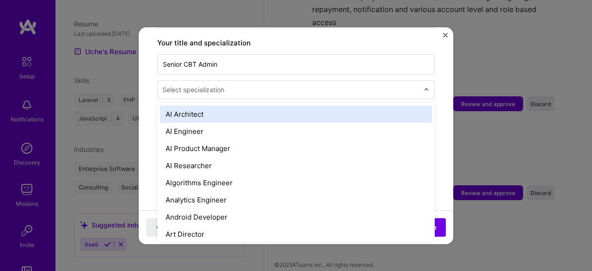
click at [234, 86] on div "Select specialization" at bounding box center [291, 90] width 266 height 18
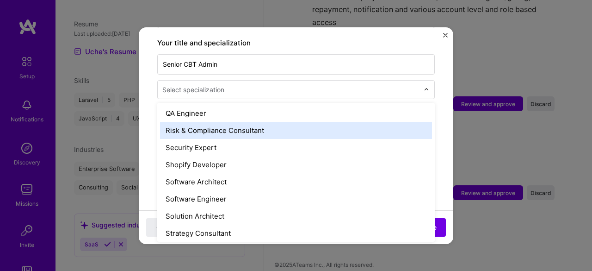
scroll to position [1065, 0]
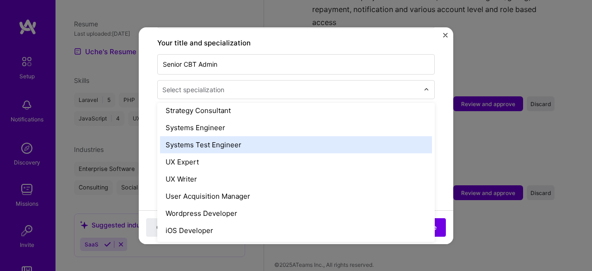
click at [233, 136] on div "Systems Test Engineer" at bounding box center [296, 144] width 272 height 17
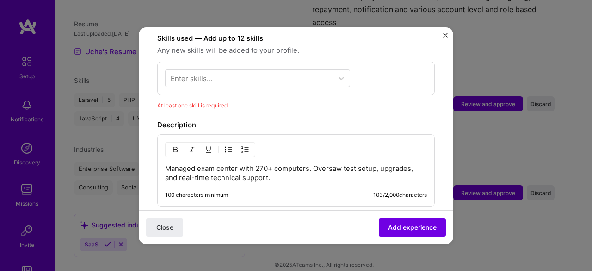
scroll to position [323, 0]
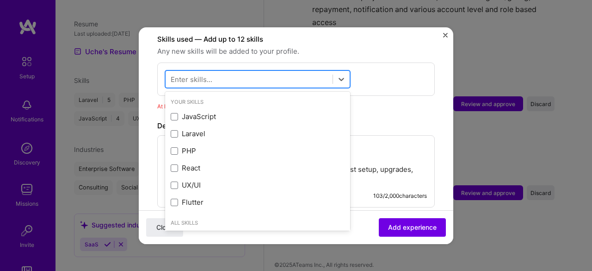
click at [238, 73] on div at bounding box center [249, 78] width 167 height 15
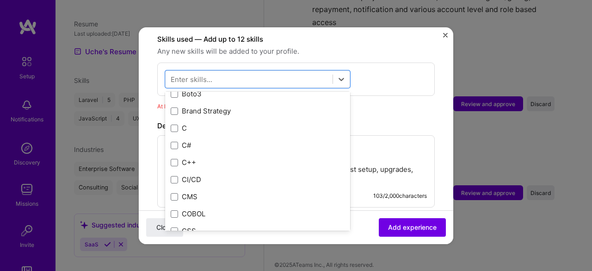
scroll to position [1066, 0]
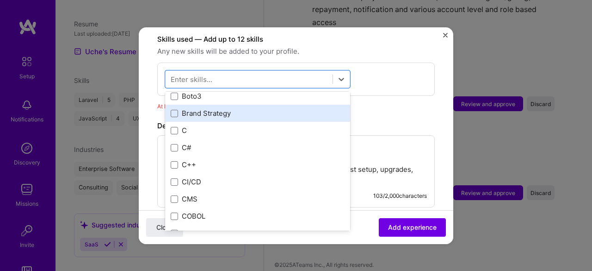
click at [220, 108] on div "Brand Strategy" at bounding box center [258, 113] width 174 height 10
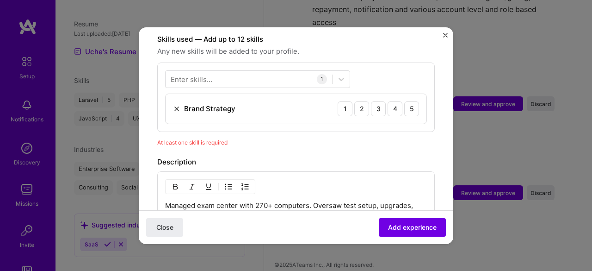
click at [414, 156] on div "Description" at bounding box center [296, 161] width 278 height 11
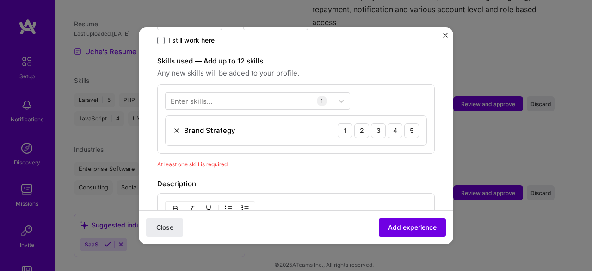
scroll to position [301, 0]
click at [388, 124] on div "4" at bounding box center [395, 131] width 15 height 15
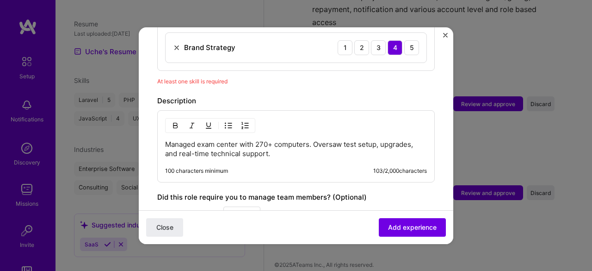
scroll to position [385, 0]
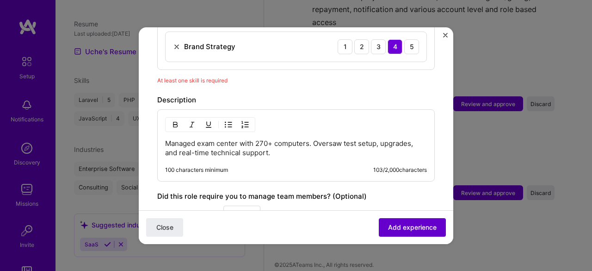
click at [406, 232] on button "Add experience" at bounding box center [412, 226] width 67 height 19
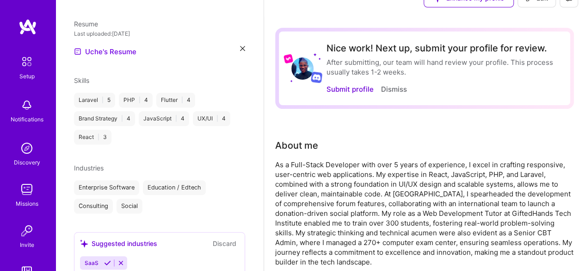
scroll to position [0, 0]
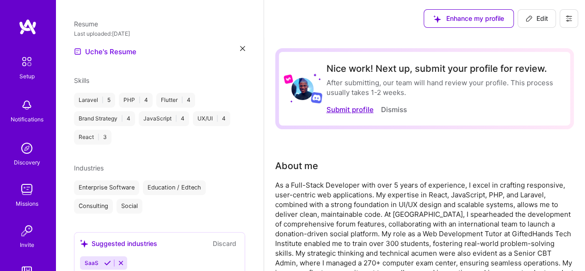
click at [356, 111] on button "Submit profile" at bounding box center [349, 110] width 47 height 10
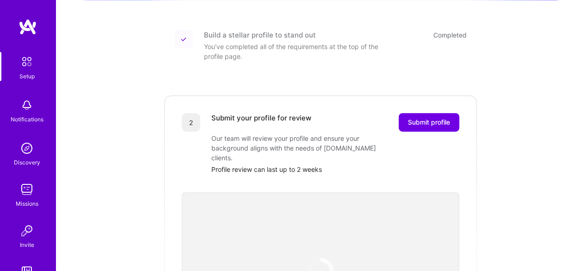
scroll to position [120, 0]
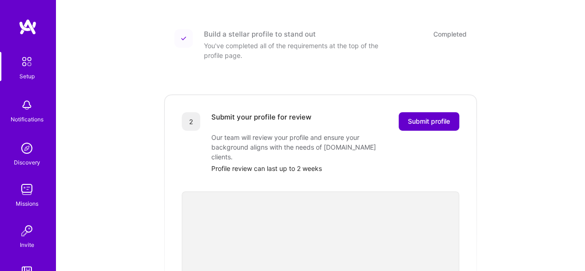
click at [432, 117] on span "Submit profile" at bounding box center [429, 121] width 42 height 9
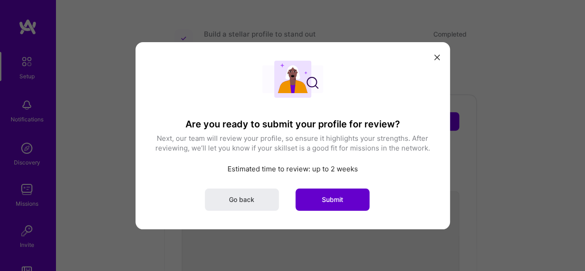
click at [335, 202] on span "Submit" at bounding box center [332, 198] width 21 height 9
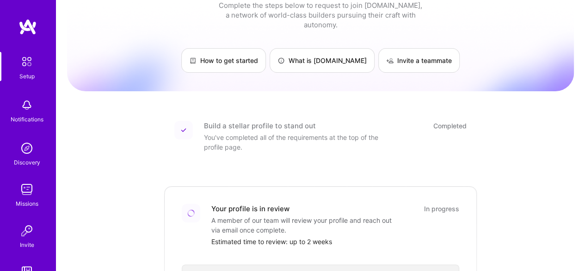
scroll to position [0, 0]
